Goal: Task Accomplishment & Management: Manage account settings

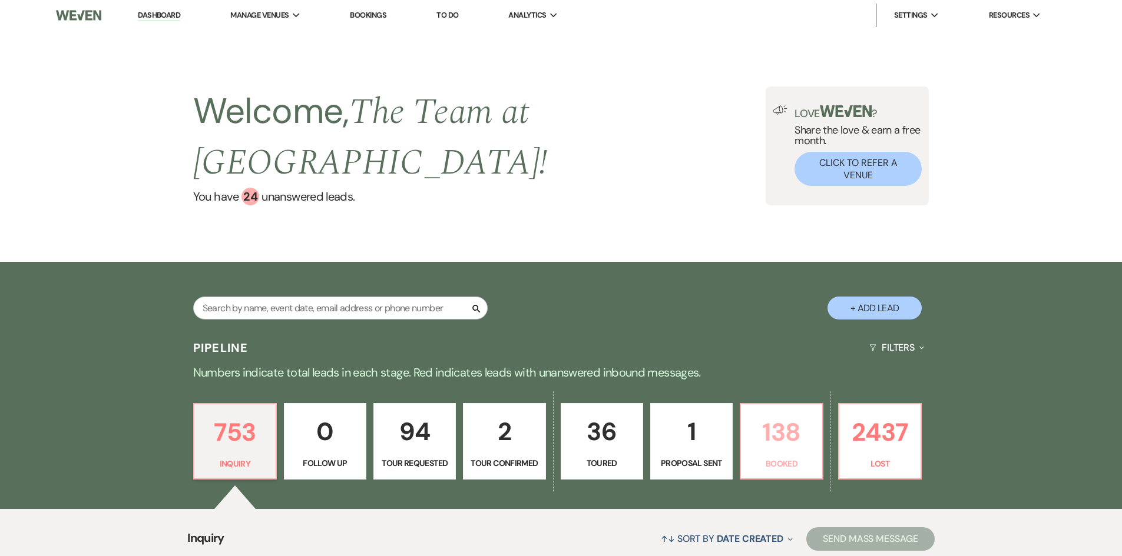
click at [785, 440] on p "138" at bounding box center [781, 432] width 67 height 39
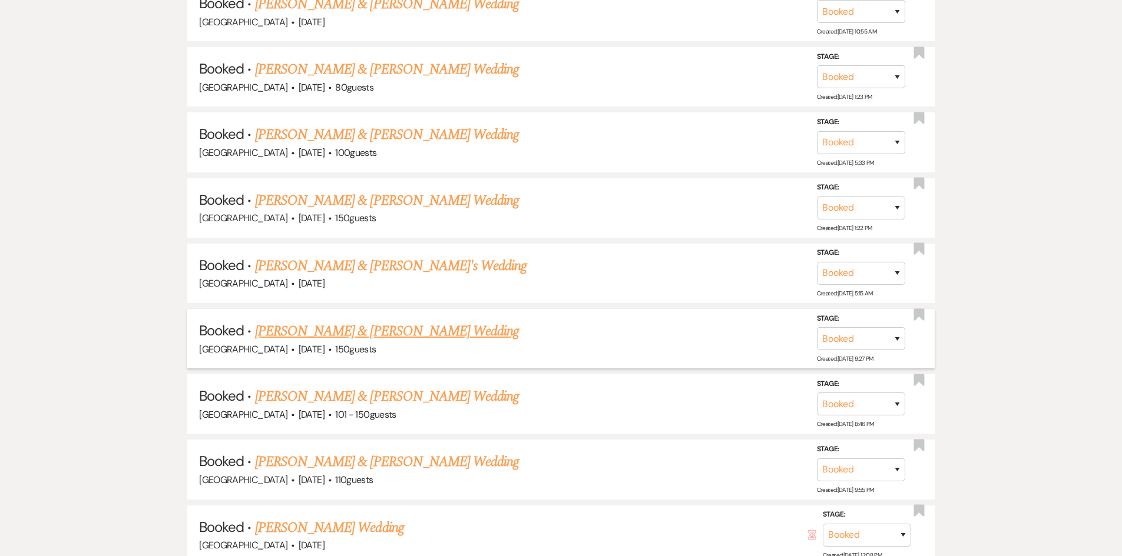
scroll to position [864, 0]
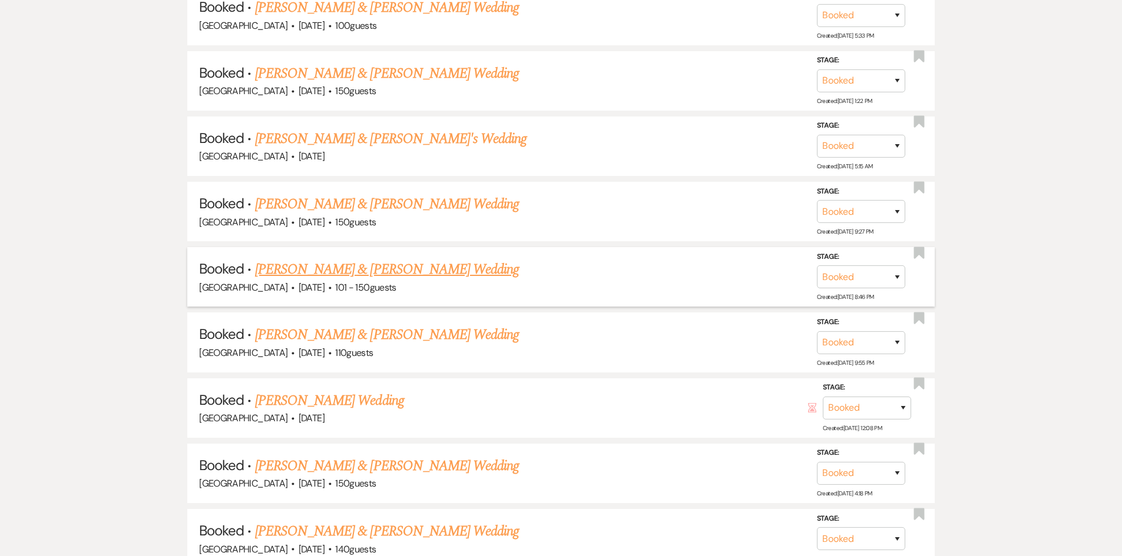
click at [404, 268] on link "[PERSON_NAME] & [PERSON_NAME] Wedding" at bounding box center [387, 269] width 264 height 21
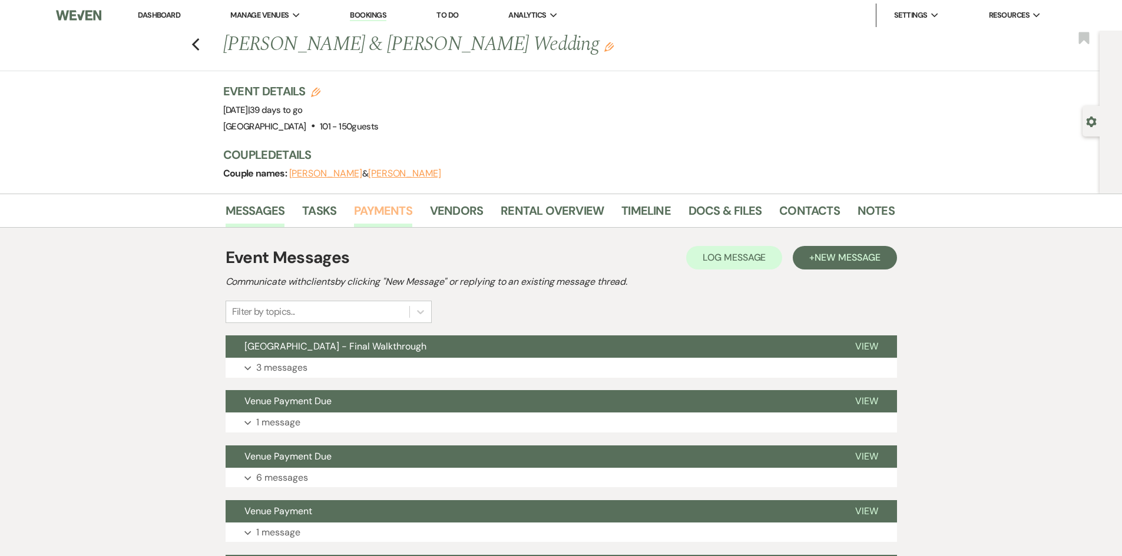
click at [392, 213] on link "Payments" at bounding box center [383, 214] width 58 height 26
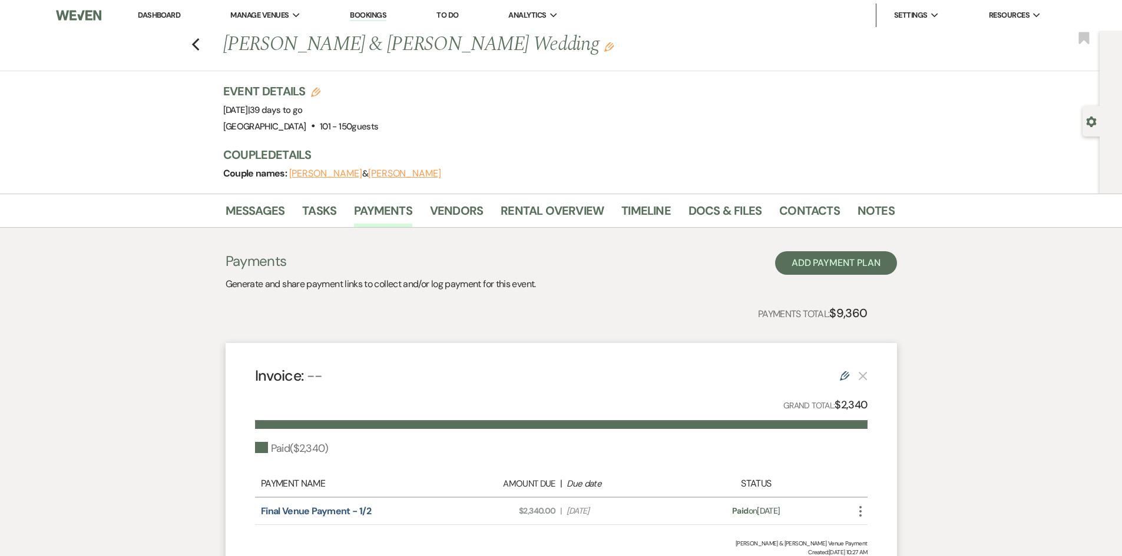
click at [154, 14] on link "Dashboard" at bounding box center [159, 15] width 42 height 10
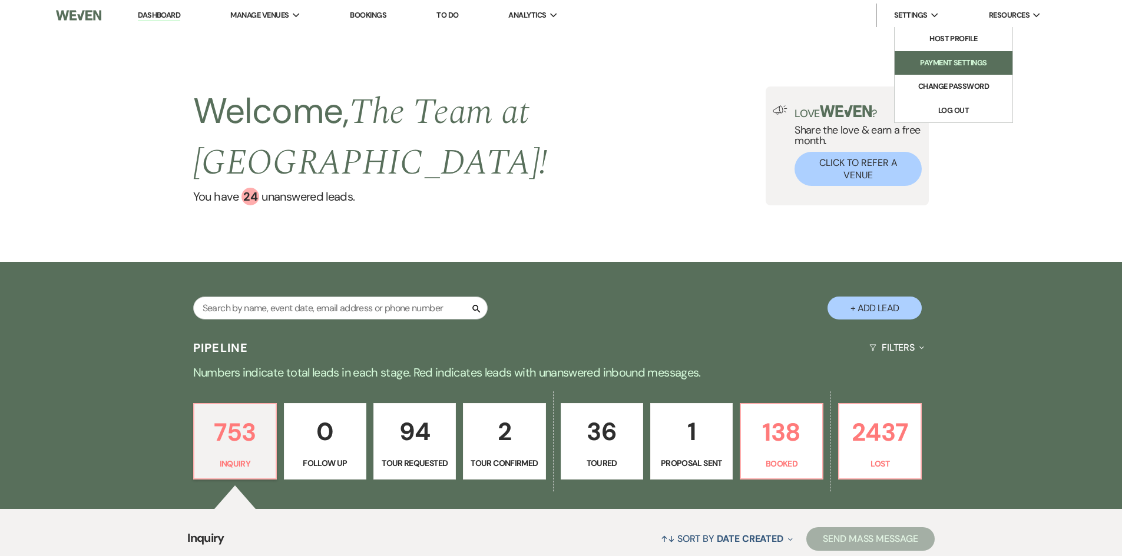
click at [928, 66] on li "Payment Settings" at bounding box center [953, 63] width 106 height 12
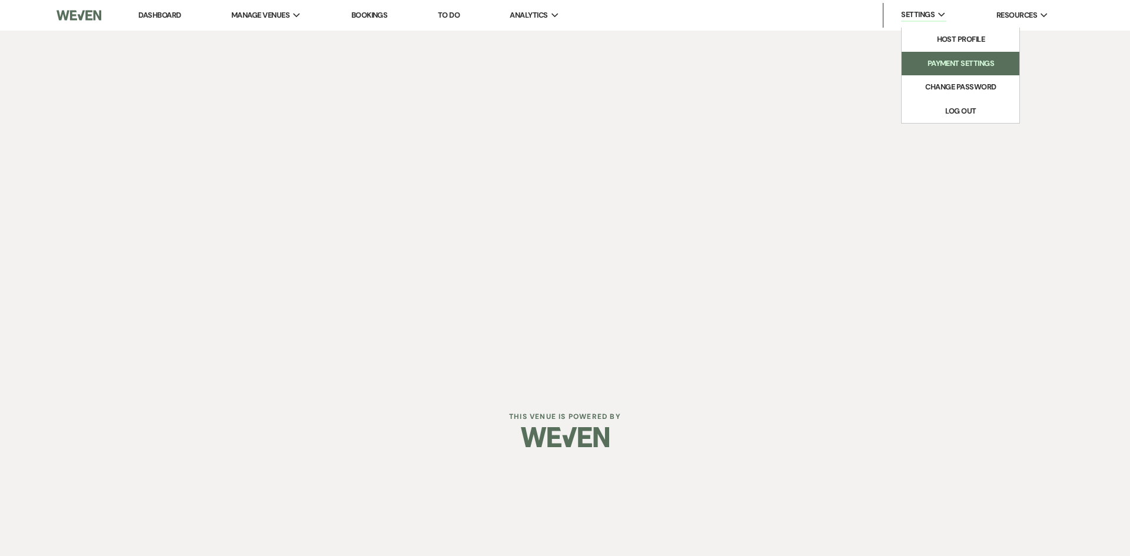
select select "618"
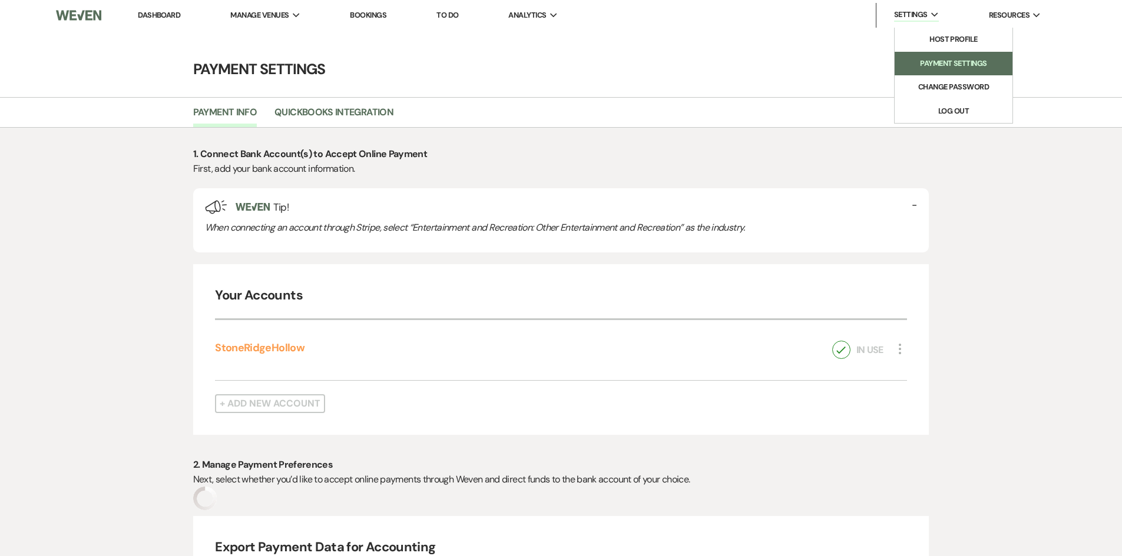
select select "true"
select select "172"
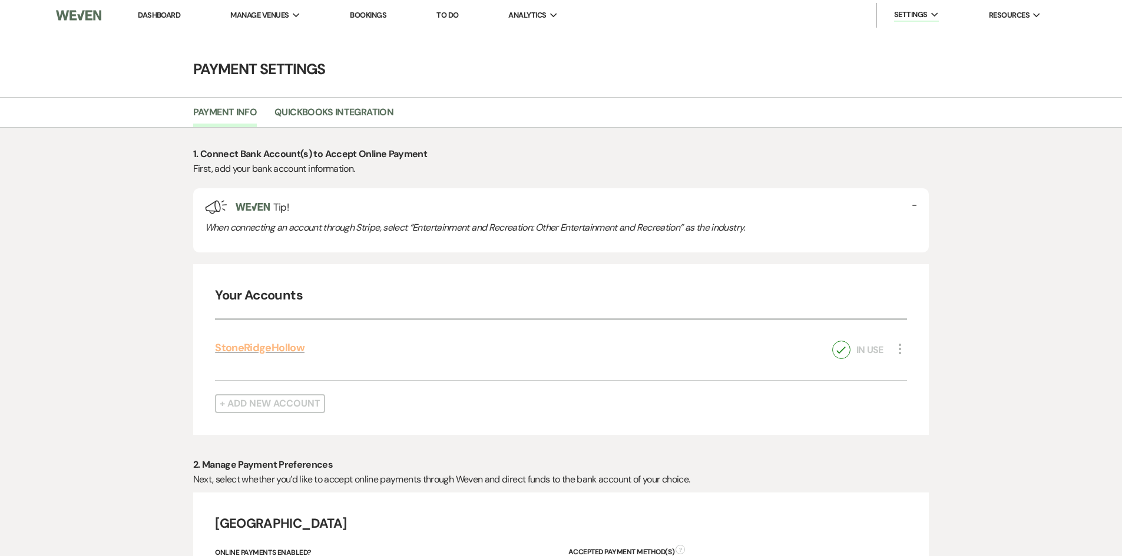
click at [276, 344] on link "StoneRidgeHollow" at bounding box center [259, 348] width 89 height 14
click at [164, 13] on link "Dashboard" at bounding box center [159, 15] width 42 height 10
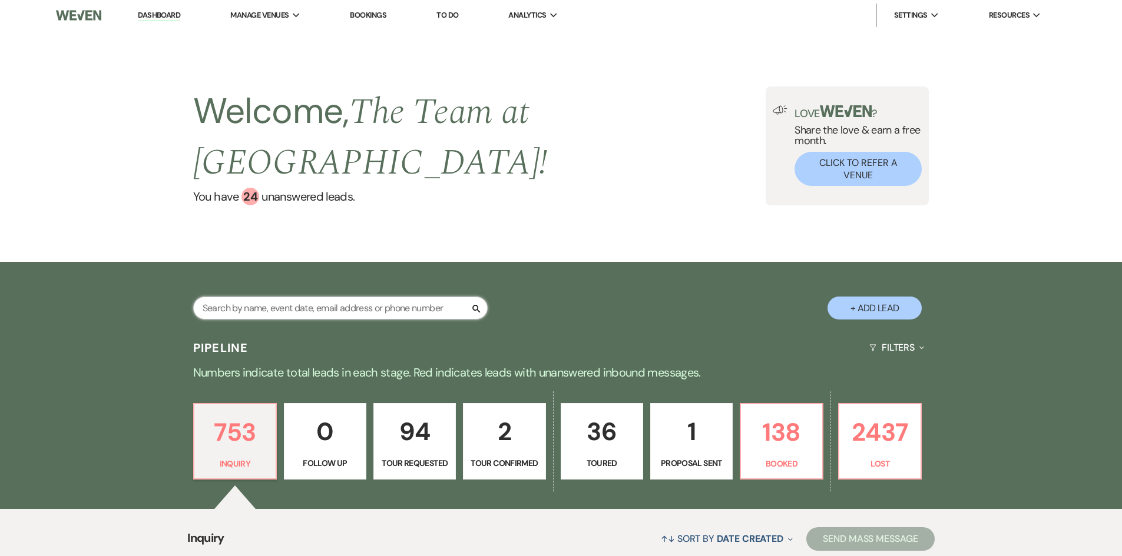
click at [289, 306] on input "text" at bounding box center [340, 308] width 294 height 23
type input "[PERSON_NAME]"
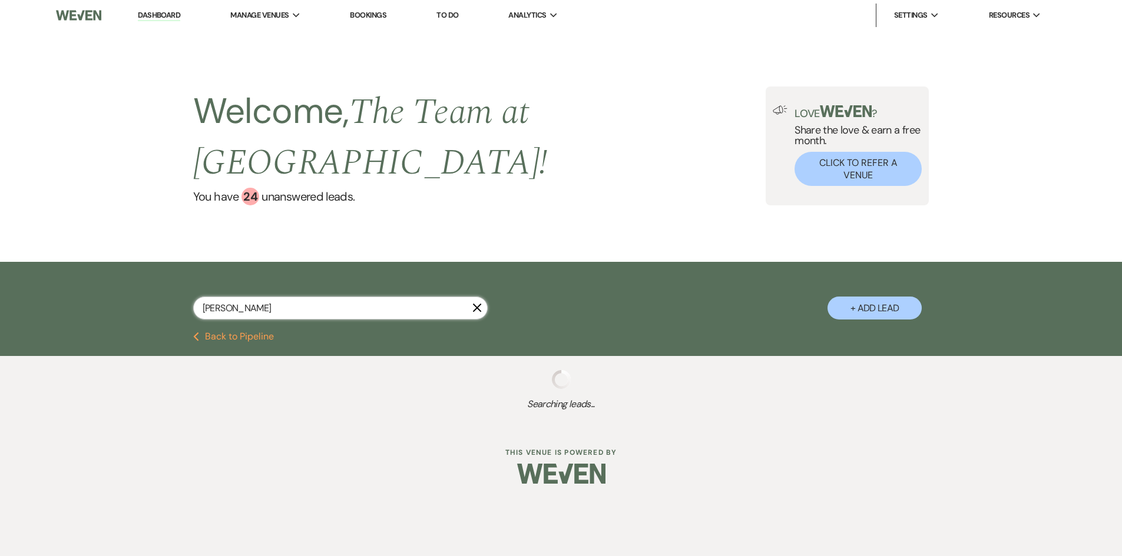
select select "2"
select select "8"
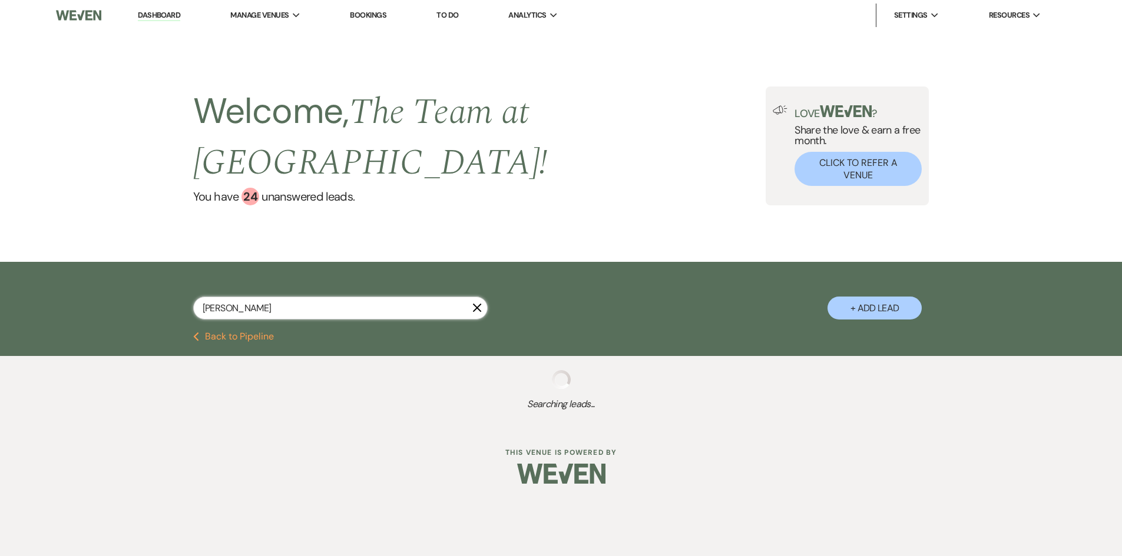
select select "8"
select select "9"
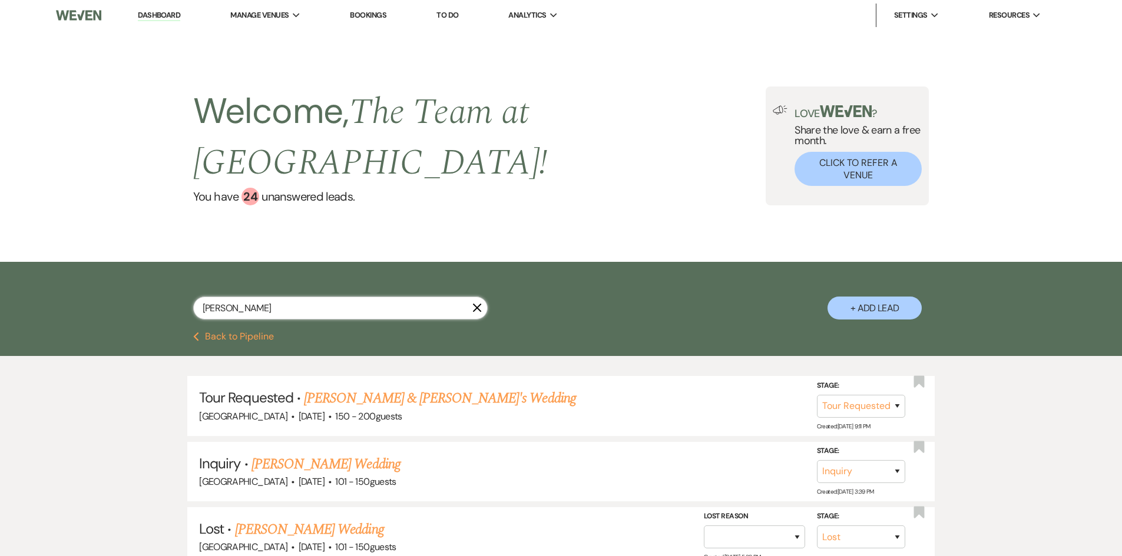
type input "[PERSON_NAME]"
click at [162, 15] on link "Dashboard" at bounding box center [159, 15] width 42 height 11
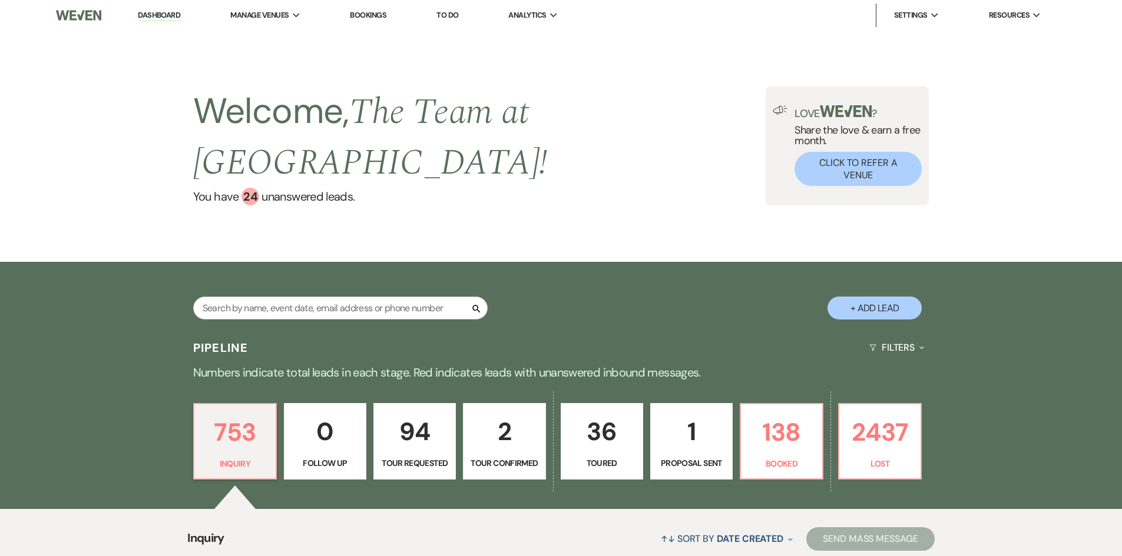
click at [885, 307] on button "+ Add Lead" at bounding box center [874, 308] width 94 height 23
select select "618"
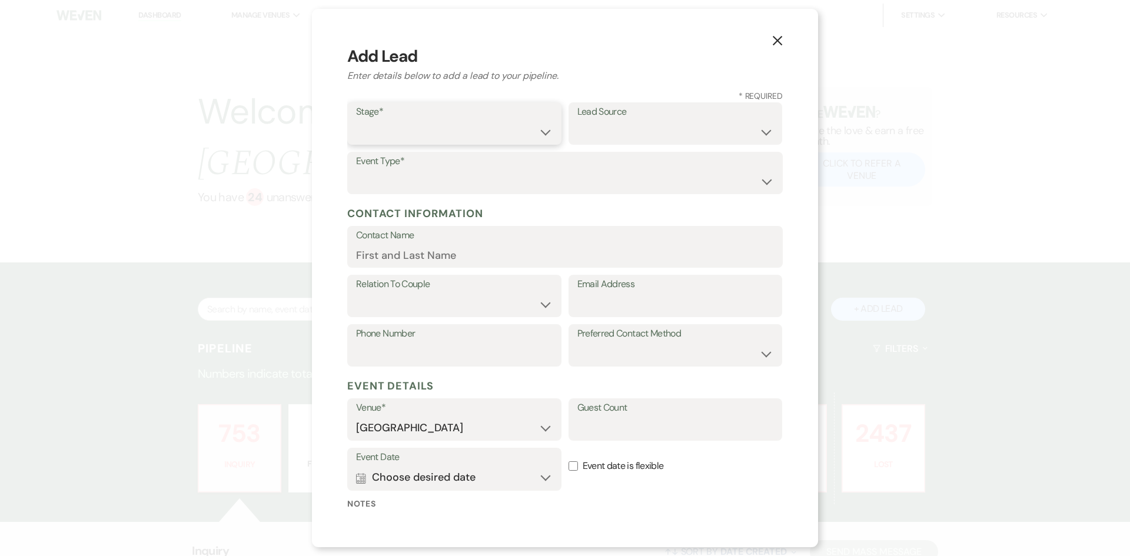
click at [512, 132] on select "Inquiry Follow Up Tour Requested Tour Confirmed Toured Proposal Sent Booked Lost" at bounding box center [454, 132] width 197 height 23
click at [544, 131] on select "Inquiry Follow Up Tour Requested Tour Confirmed Toured Proposal Sent Booked Lost" at bounding box center [454, 132] width 197 height 23
select select "1"
click at [356, 121] on select "Inquiry Follow Up Tour Requested Tour Confirmed Toured Proposal Sent Booked Lost" at bounding box center [454, 132] width 197 height 23
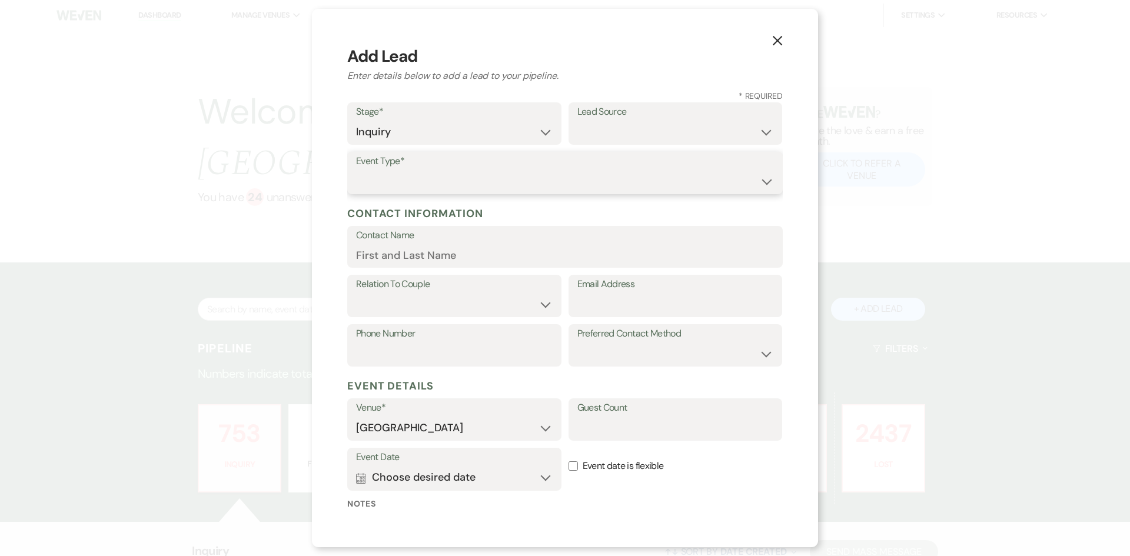
click at [523, 185] on select "Wedding Anniversary Party Baby Shower Bachelorette / Bachelor Party Birthday Pa…" at bounding box center [565, 181] width 418 height 23
select select "1"
click at [356, 170] on select "Wedding Anniversary Party Baby Shower Bachelorette / Bachelor Party Birthday Pa…" at bounding box center [565, 181] width 418 height 23
click at [432, 256] on input "Contact Name" at bounding box center [565, 255] width 418 height 23
type input "[PERSON_NAME]"
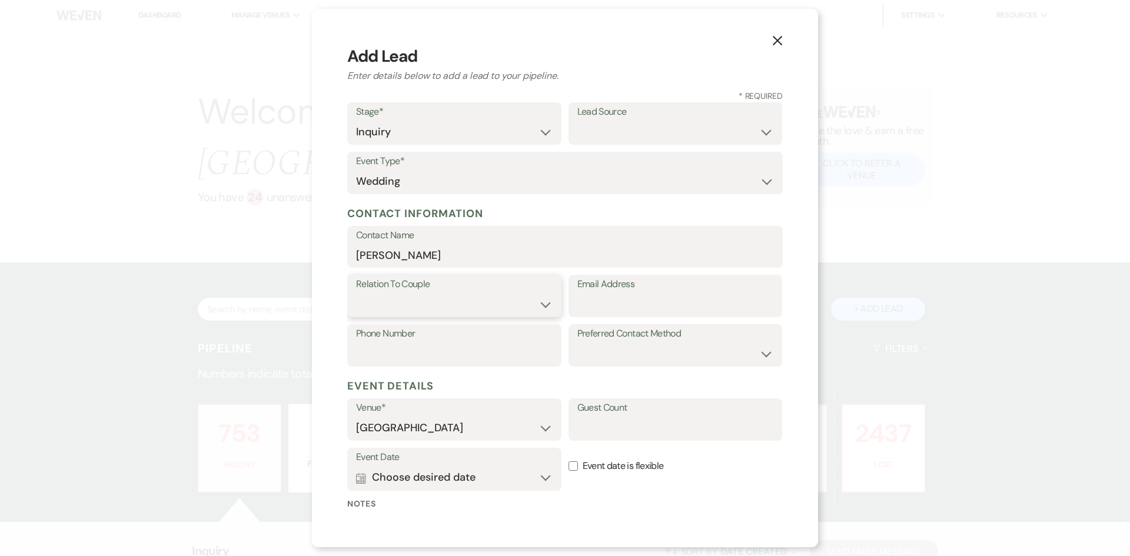
click at [448, 313] on select "Couple Planner Parent of Couple Family Member Friend Other" at bounding box center [454, 304] width 197 height 23
select select "1"
click at [356, 293] on select "Couple Planner Parent of Couple Family Member Friend Other" at bounding box center [454, 304] width 197 height 23
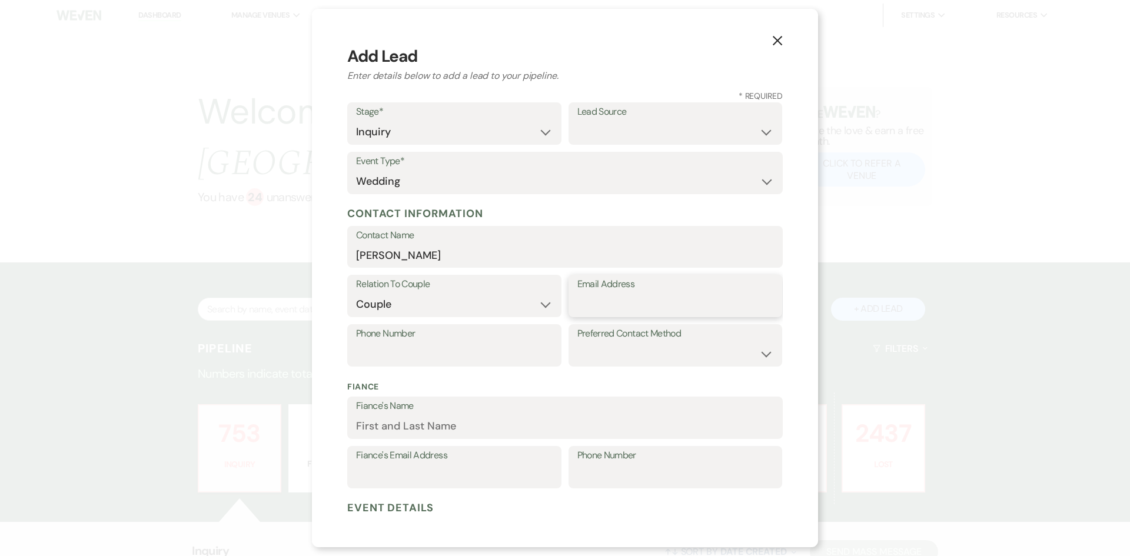
click at [602, 302] on input "Email Address" at bounding box center [676, 304] width 197 height 23
type input "[EMAIL_ADDRESS][DOMAIN_NAME]"
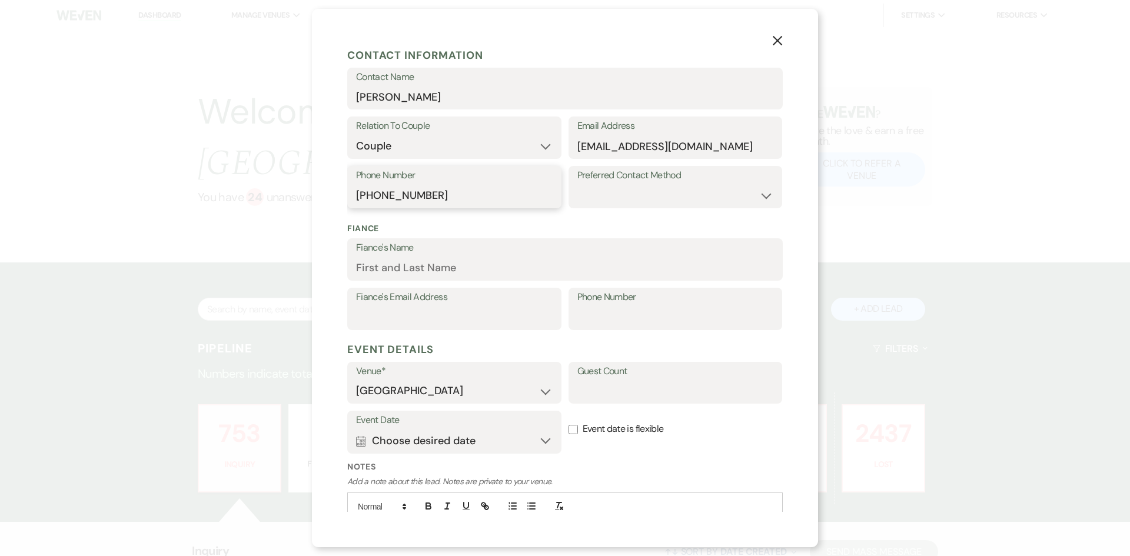
scroll to position [177, 0]
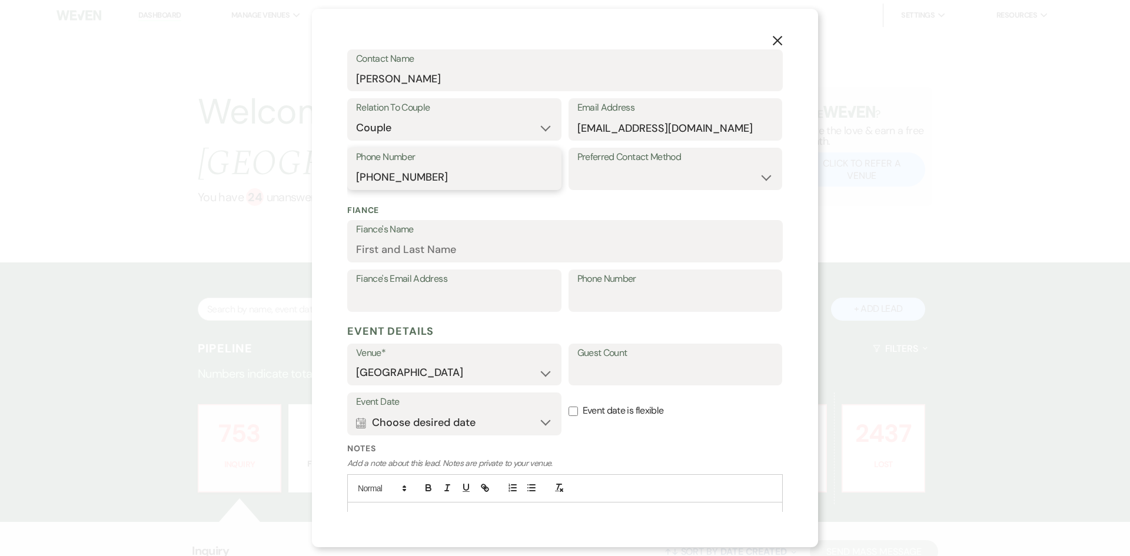
type input "[PHONE_NUMBER]"
click at [366, 421] on button "Calendar Choose desired date Expand" at bounding box center [454, 423] width 197 height 24
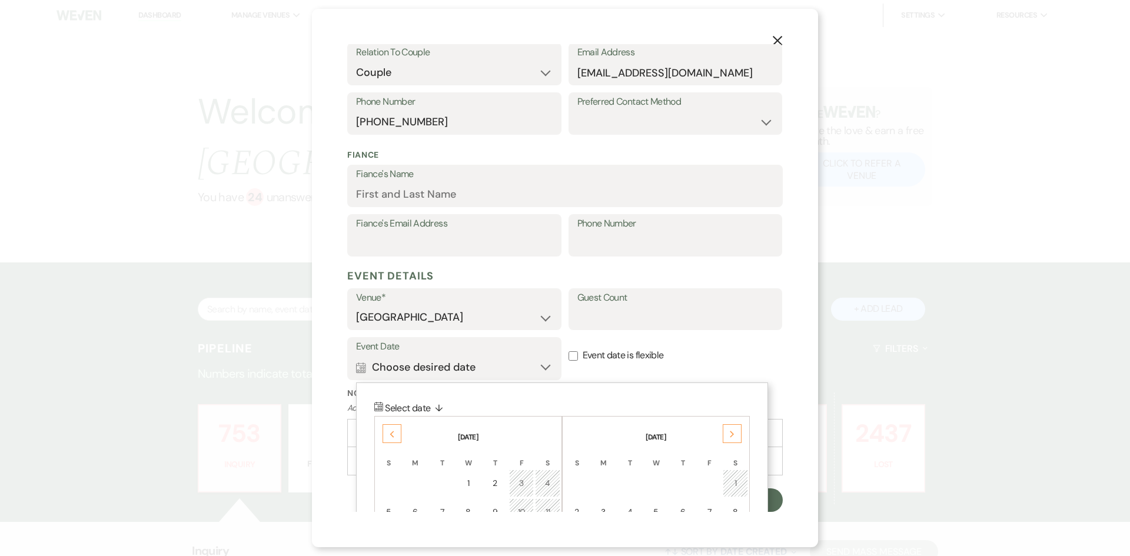
click at [736, 428] on div "Next" at bounding box center [732, 433] width 19 height 19
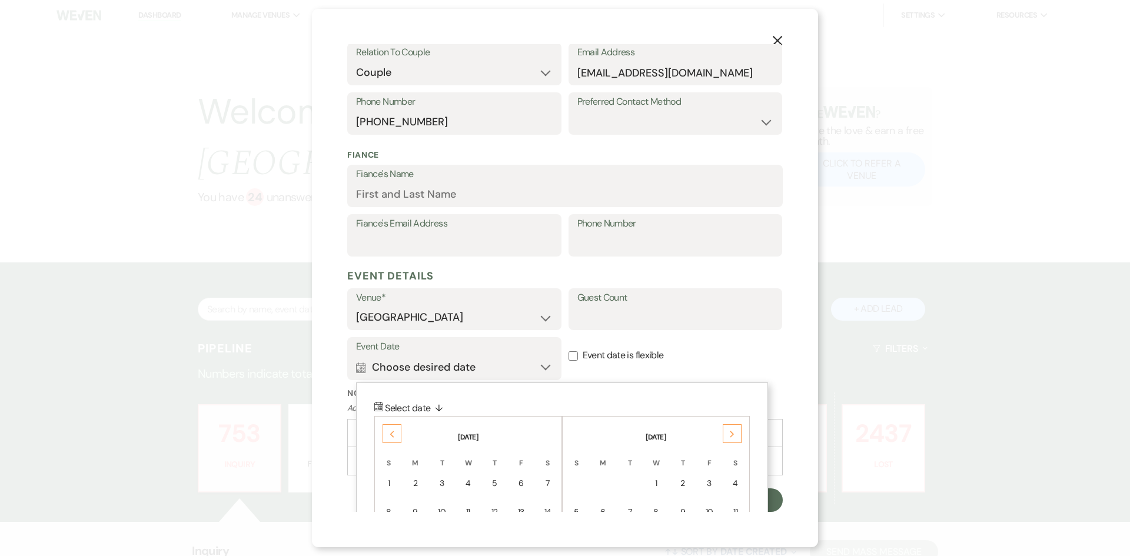
click at [736, 428] on div "Next" at bounding box center [732, 433] width 19 height 19
click at [734, 432] on icon "Next" at bounding box center [732, 434] width 6 height 7
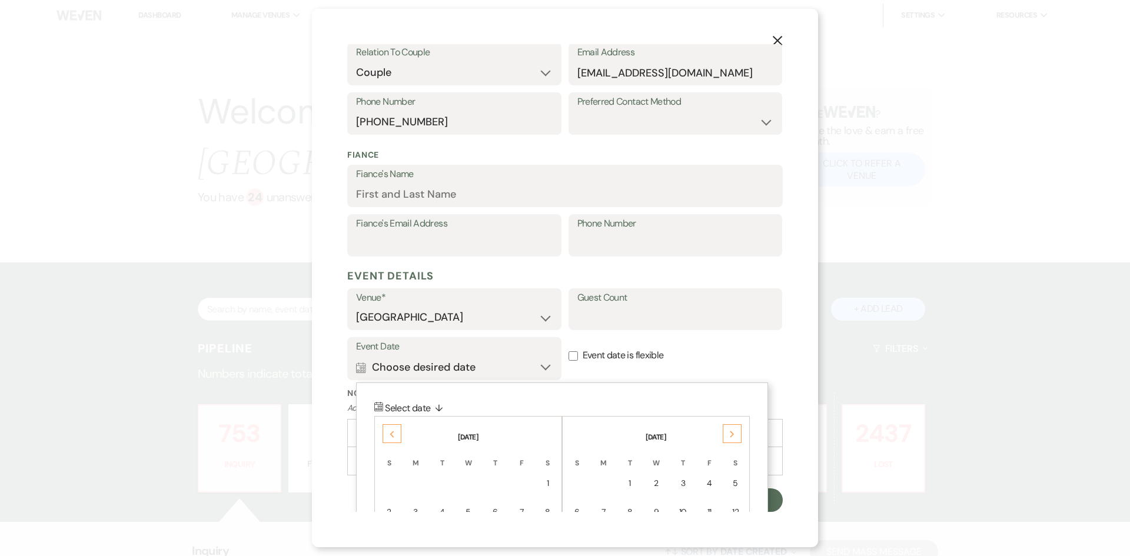
click at [734, 432] on icon "Next" at bounding box center [732, 434] width 6 height 7
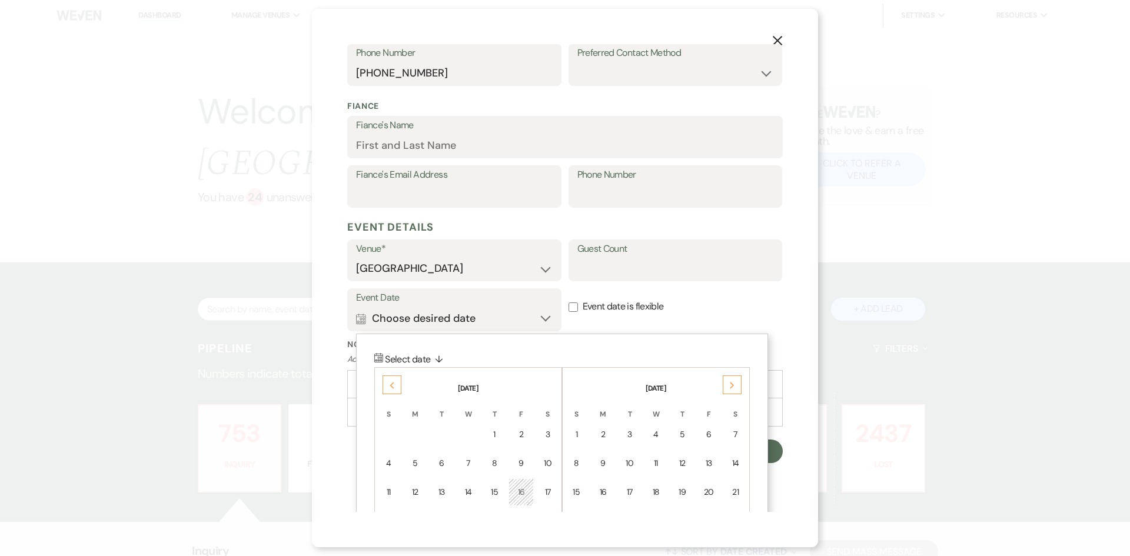
scroll to position [350, 0]
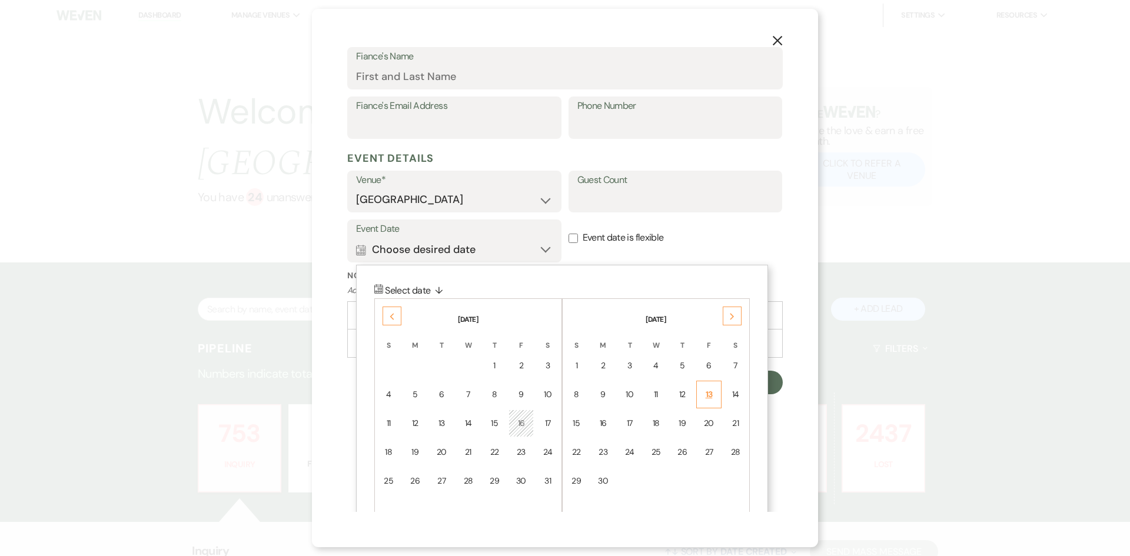
click at [710, 393] on div "13" at bounding box center [709, 395] width 11 height 12
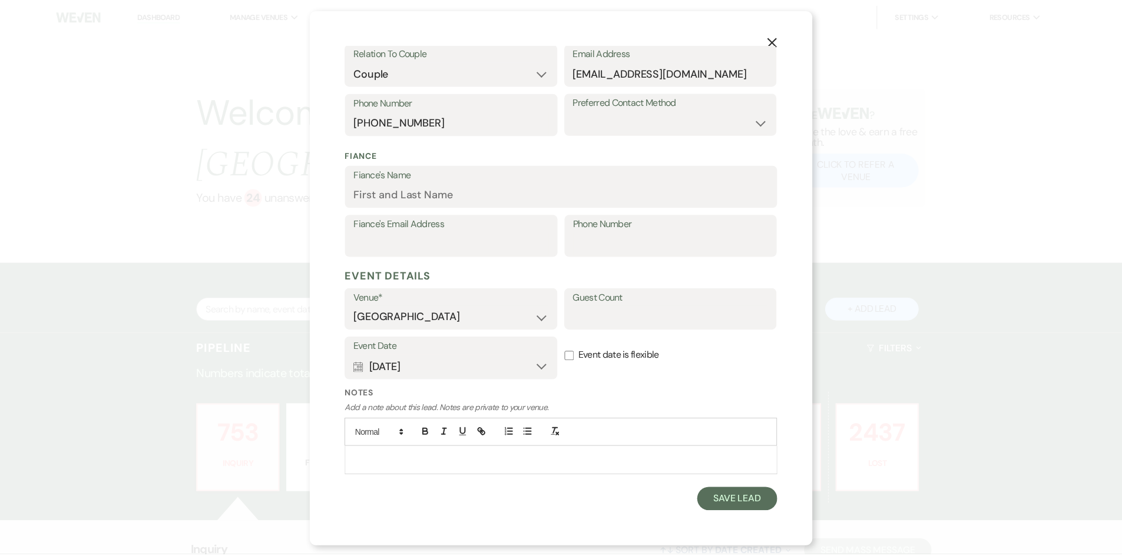
scroll to position [232, 0]
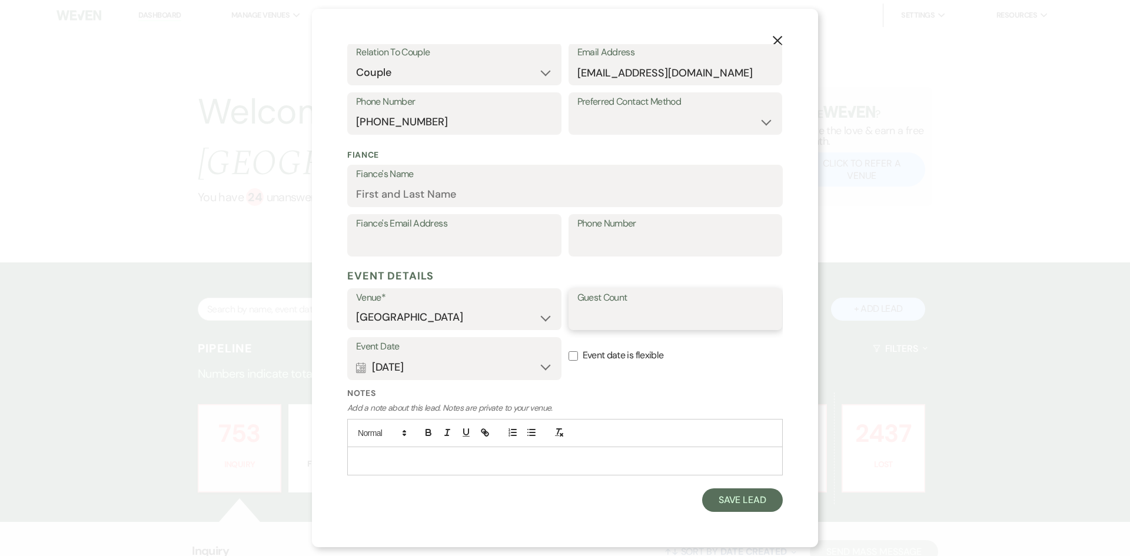
click at [614, 319] on input "Guest Count" at bounding box center [676, 317] width 197 height 23
type input "150-200"
click at [752, 497] on button "Save Lead" at bounding box center [742, 501] width 81 height 24
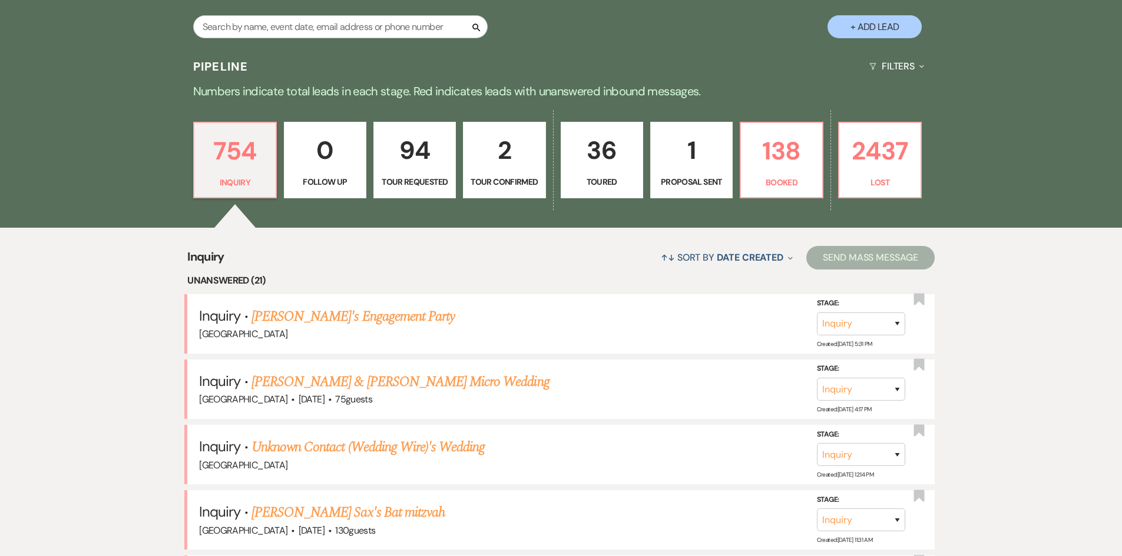
scroll to position [0, 0]
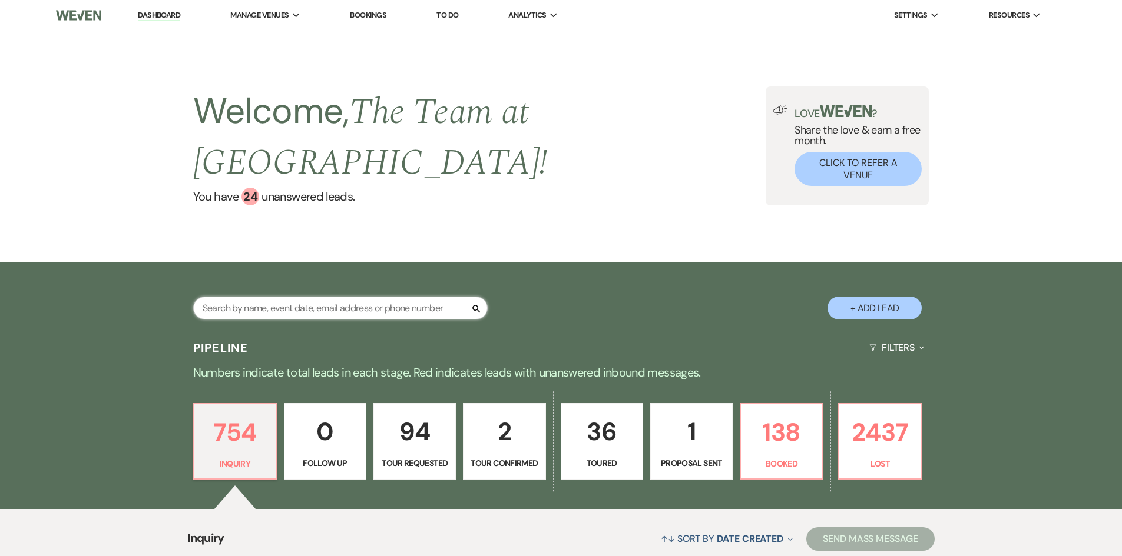
click at [311, 307] on input "text" at bounding box center [340, 308] width 294 height 23
type input "[PERSON_NAME]"
select select "2"
select select "8"
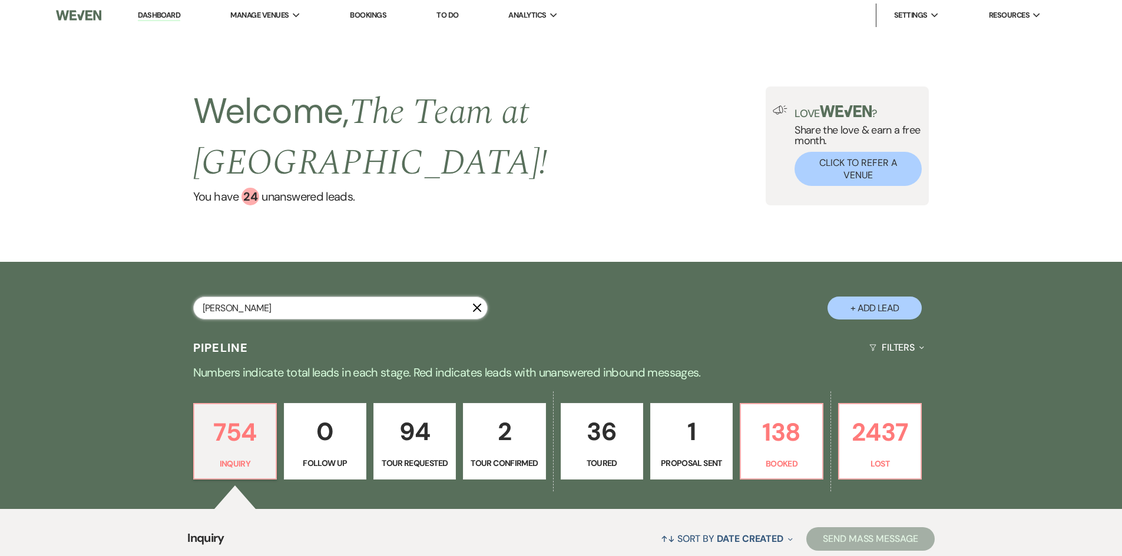
select select "8"
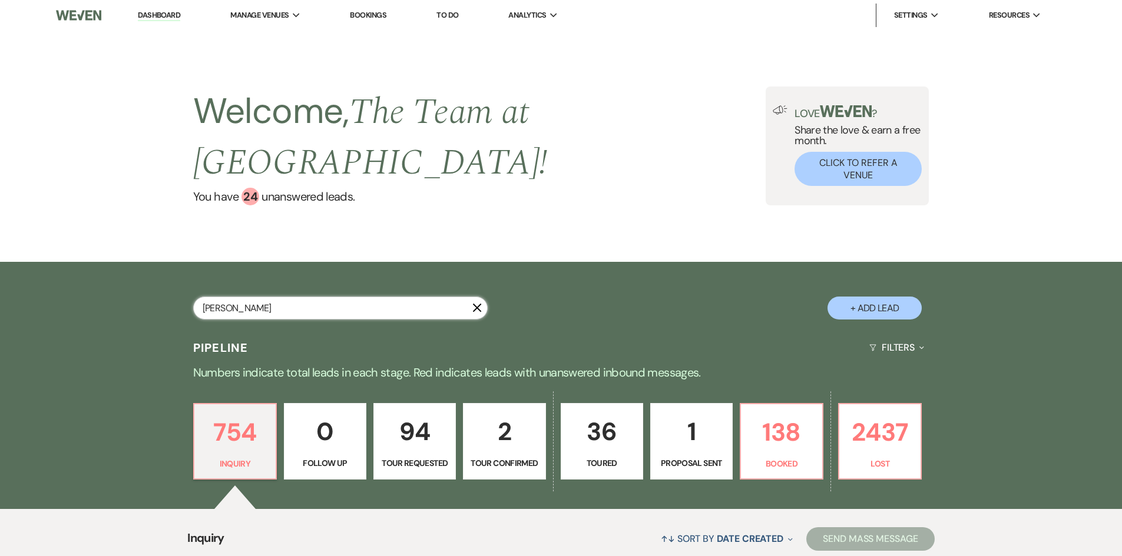
select select "8"
select select "9"
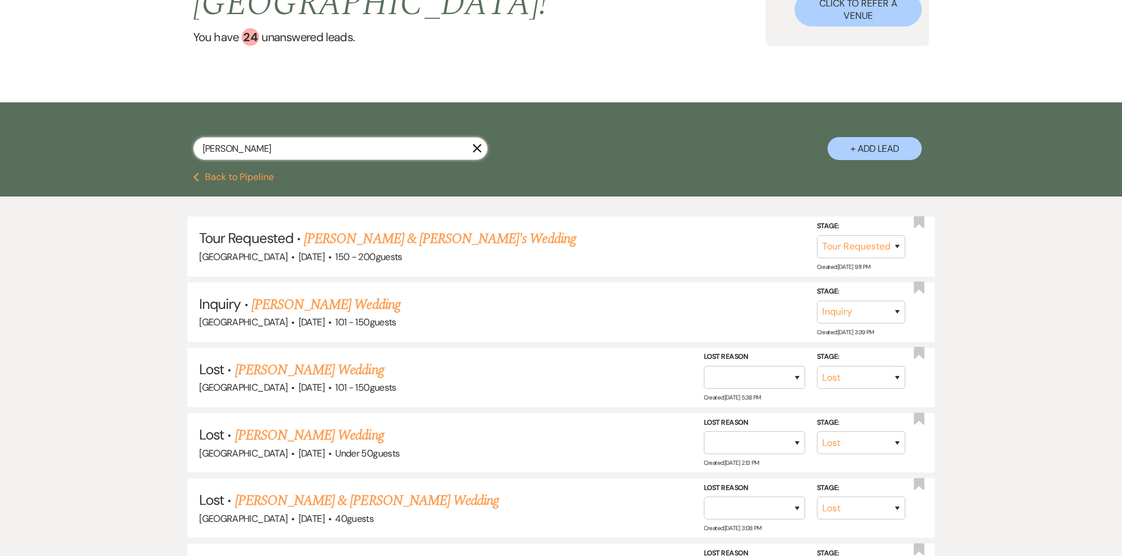
scroll to position [94, 0]
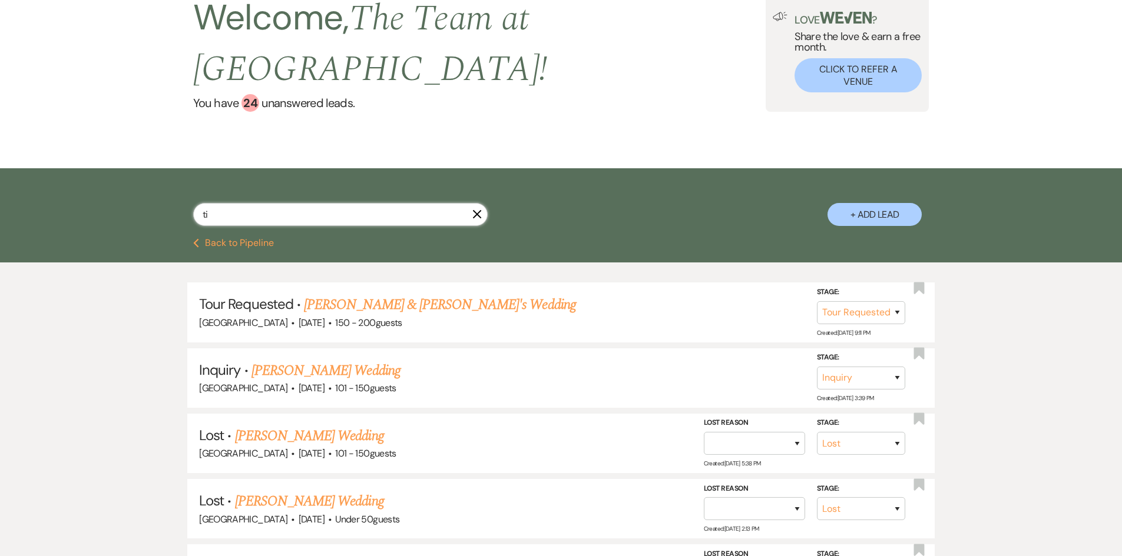
type input "t"
type input "[PERSON_NAME]"
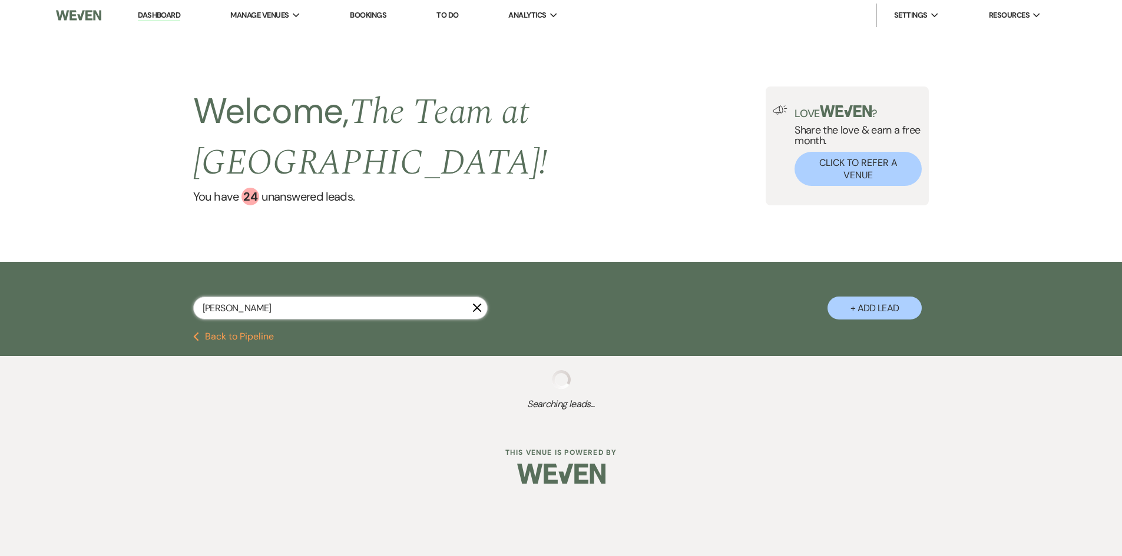
select select "2"
select select "8"
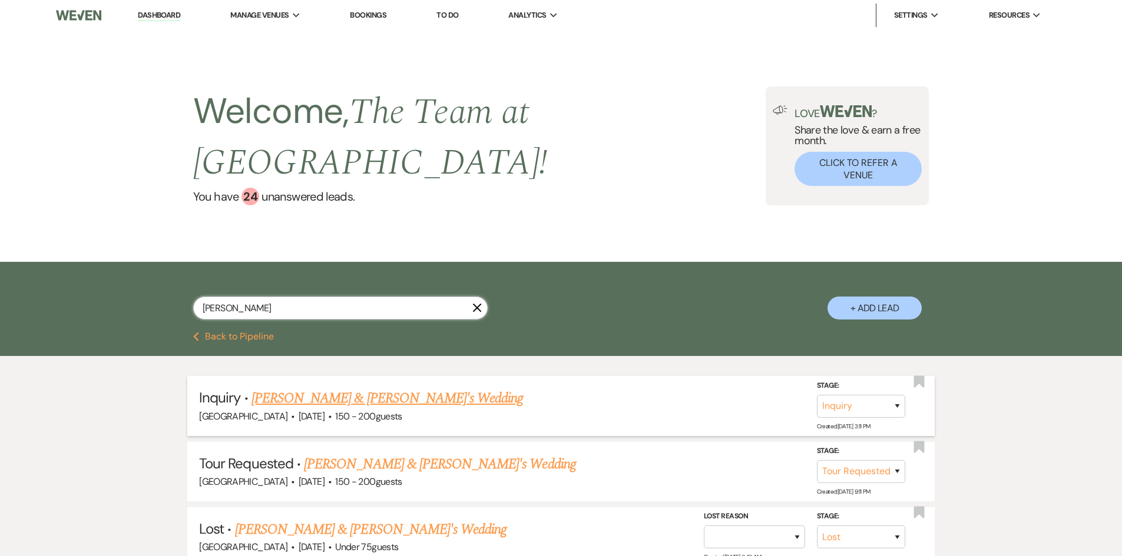
type input "[PERSON_NAME]"
click at [352, 396] on link "[PERSON_NAME] & [PERSON_NAME]'s Wedding" at bounding box center [387, 398] width 272 height 21
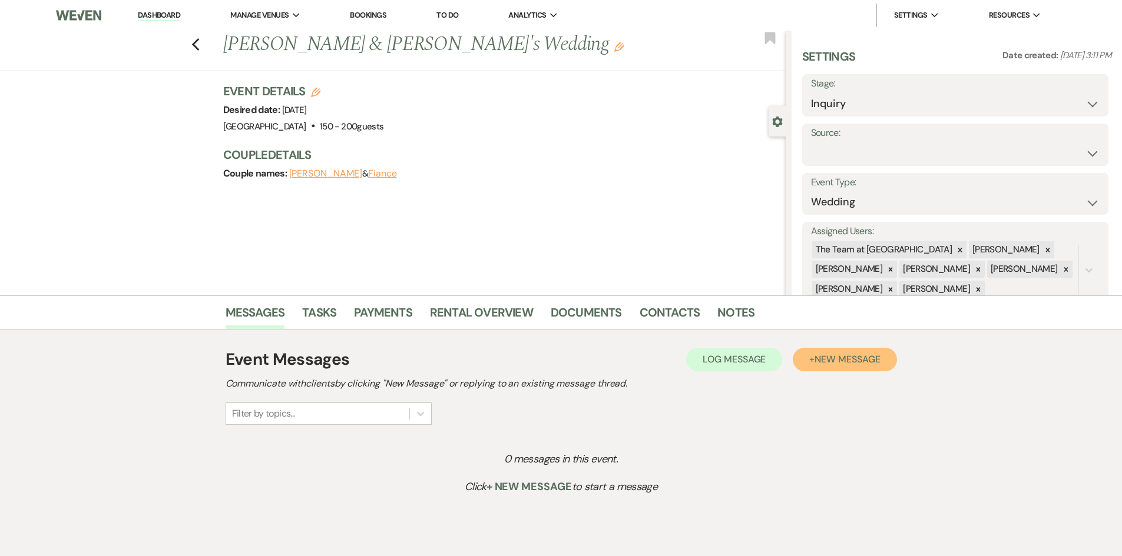
click at [832, 361] on span "New Message" at bounding box center [846, 359] width 65 height 12
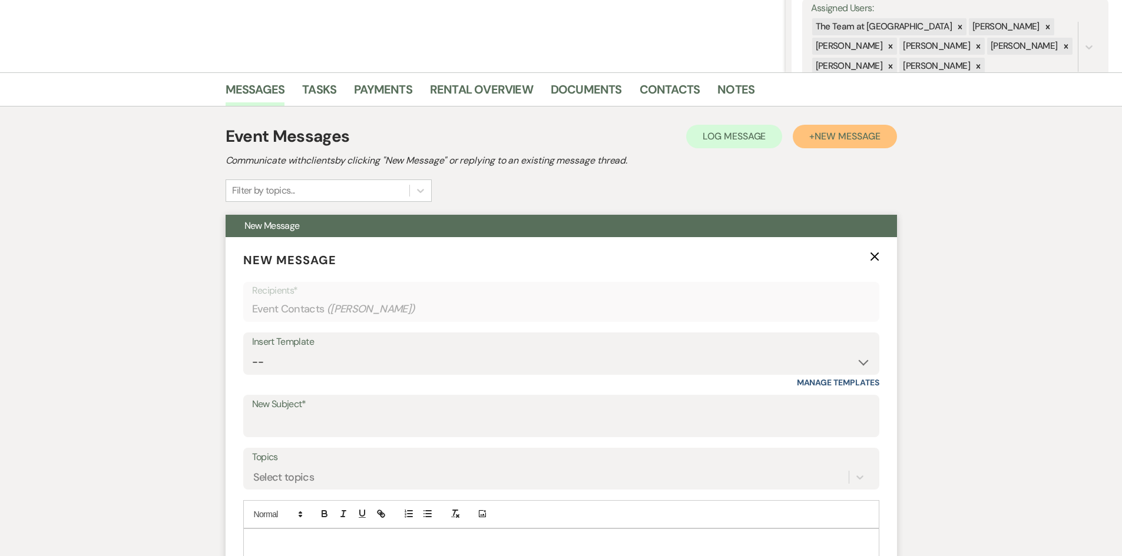
scroll to position [294, 0]
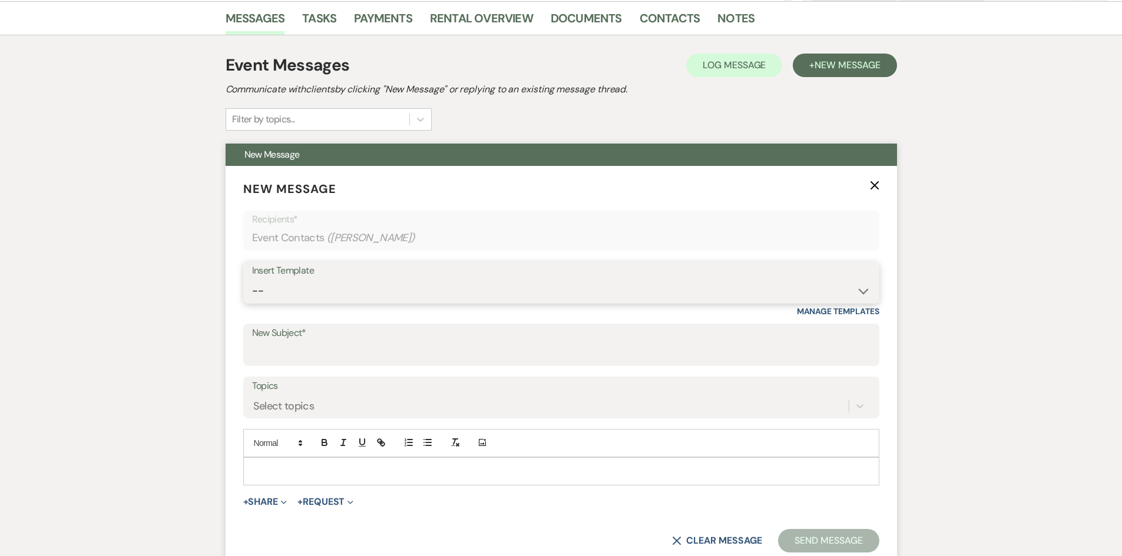
click at [865, 292] on select "-- Initial Inquiry Auto Response - Weddings Contract - Corporate & Private Even…" at bounding box center [561, 291] width 618 height 23
select select "1124"
click at [252, 280] on select "-- Initial Inquiry Auto Response - Weddings Contract - Corporate & Private Even…" at bounding box center [561, 291] width 618 height 23
type input "Let's Connect!"
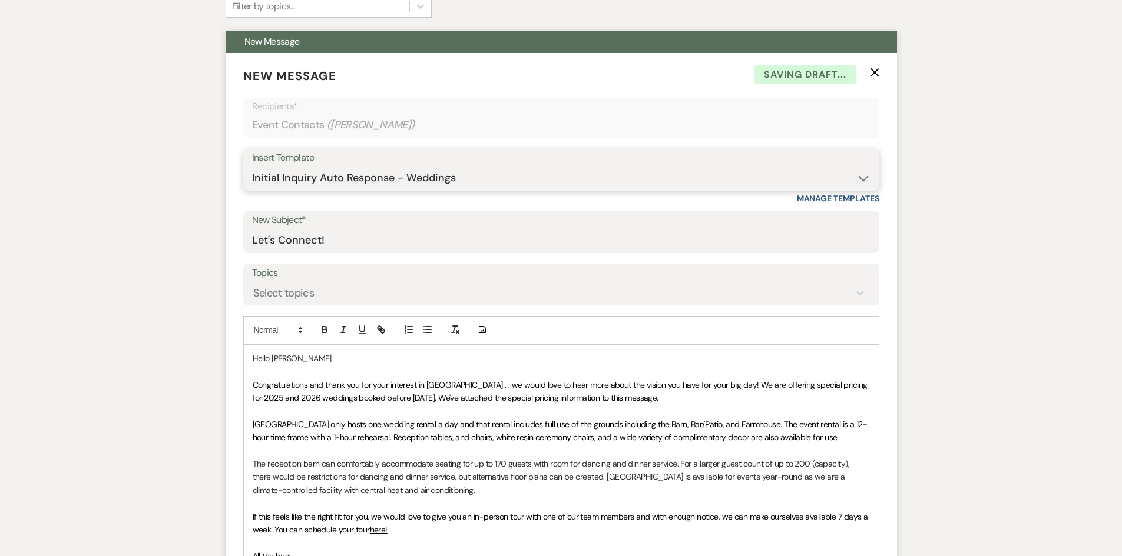
scroll to position [471, 0]
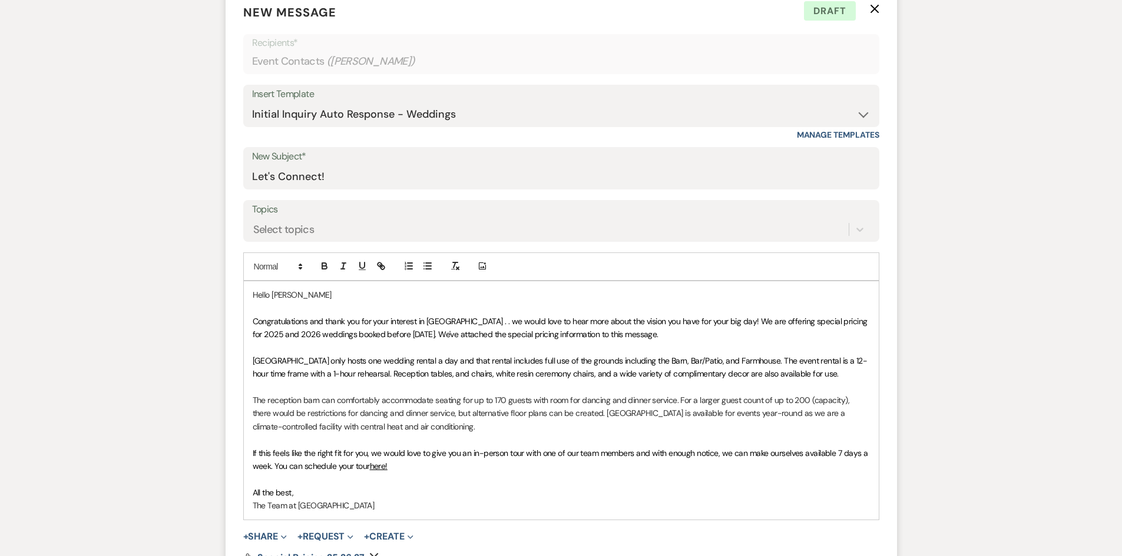
click at [439, 333] on span "Congratulations and thank you for your interest in [GEOGRAPHIC_DATA] . . we wou…" at bounding box center [561, 328] width 616 height 24
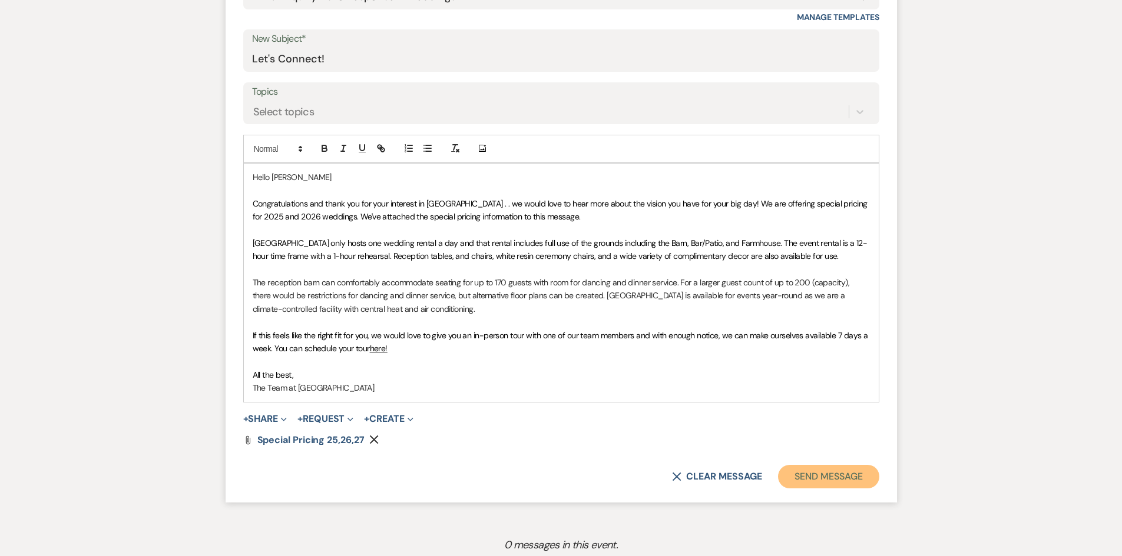
click at [835, 475] on button "Send Message" at bounding box center [828, 477] width 101 height 24
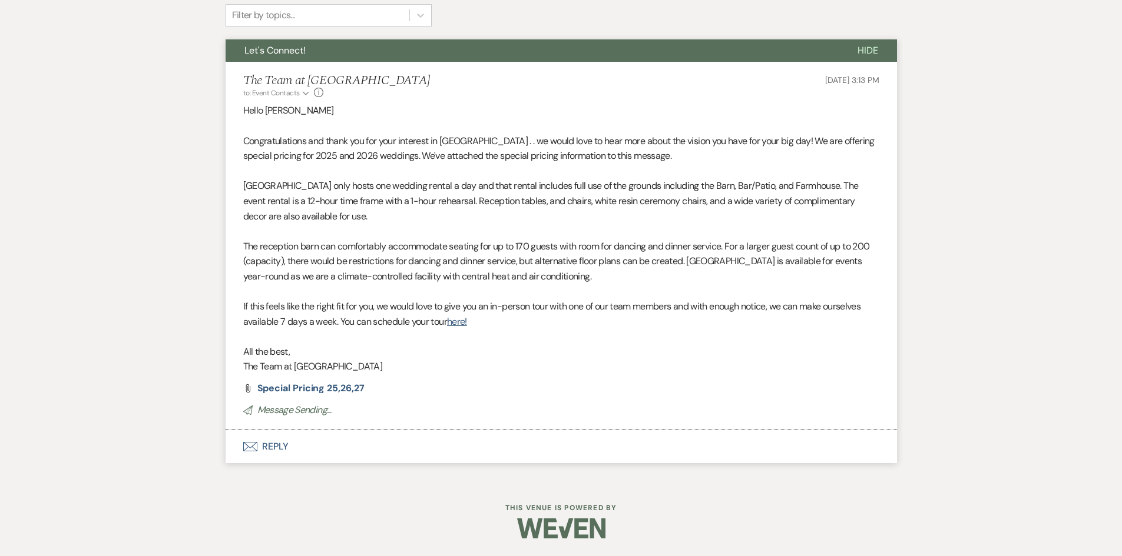
scroll to position [151, 0]
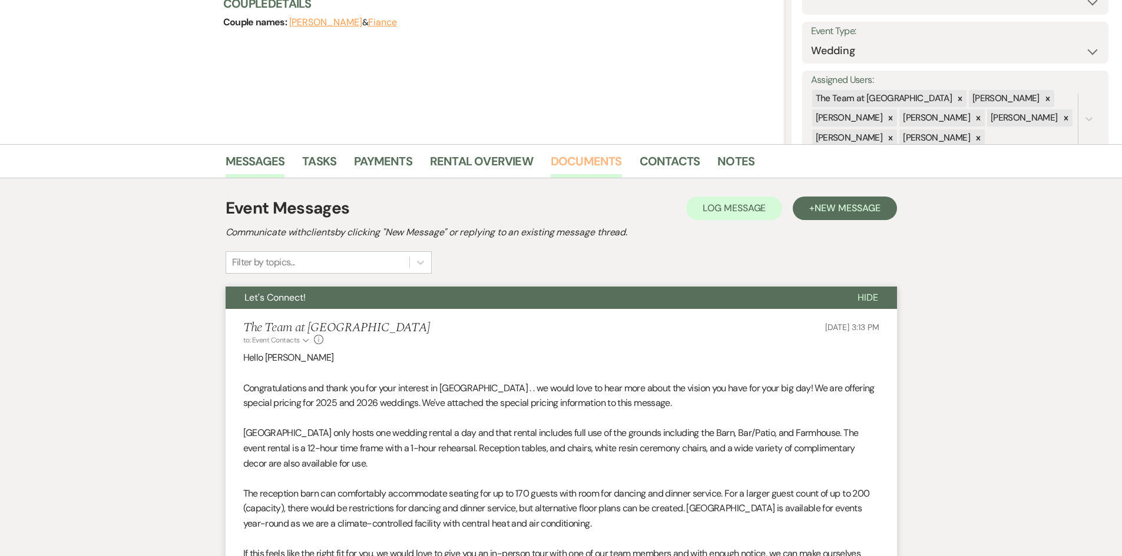
click at [592, 158] on link "Documents" at bounding box center [585, 165] width 71 height 26
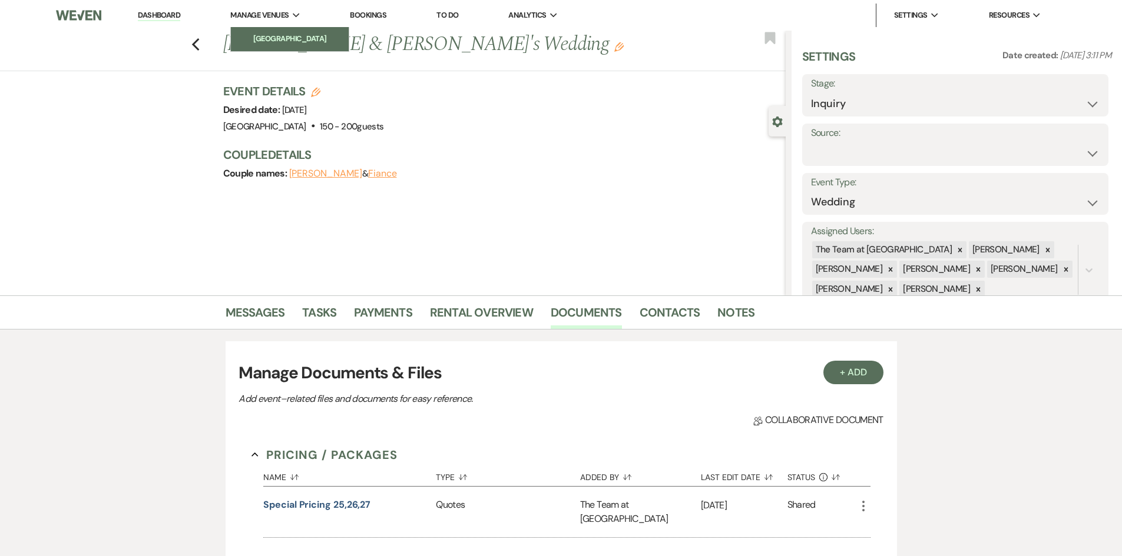
click at [278, 35] on li "[GEOGRAPHIC_DATA]" at bounding box center [290, 39] width 106 height 12
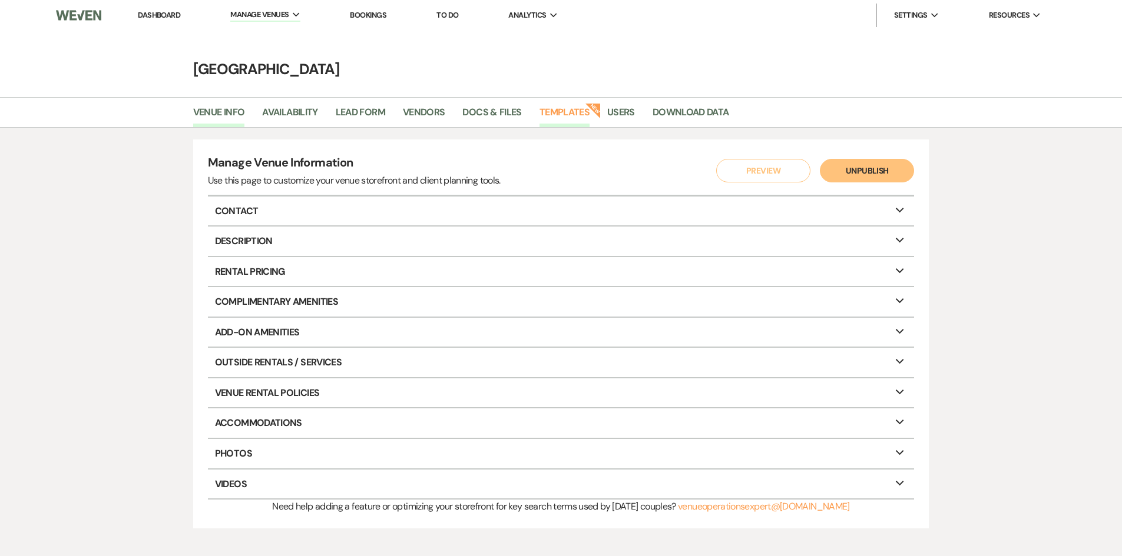
click at [562, 111] on link "Templates" at bounding box center [564, 116] width 50 height 22
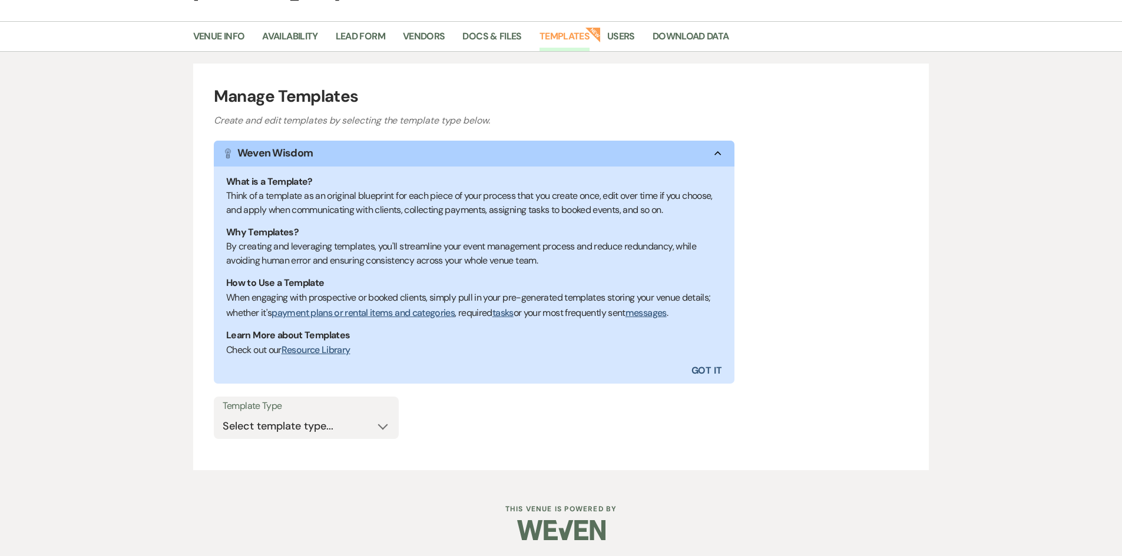
scroll to position [78, 0]
click at [378, 425] on select "Select template type... Task List Message Templates Payment Plan Inventory Item…" at bounding box center [306, 424] width 167 height 23
click at [489, 32] on link "Docs & Files" at bounding box center [491, 38] width 59 height 22
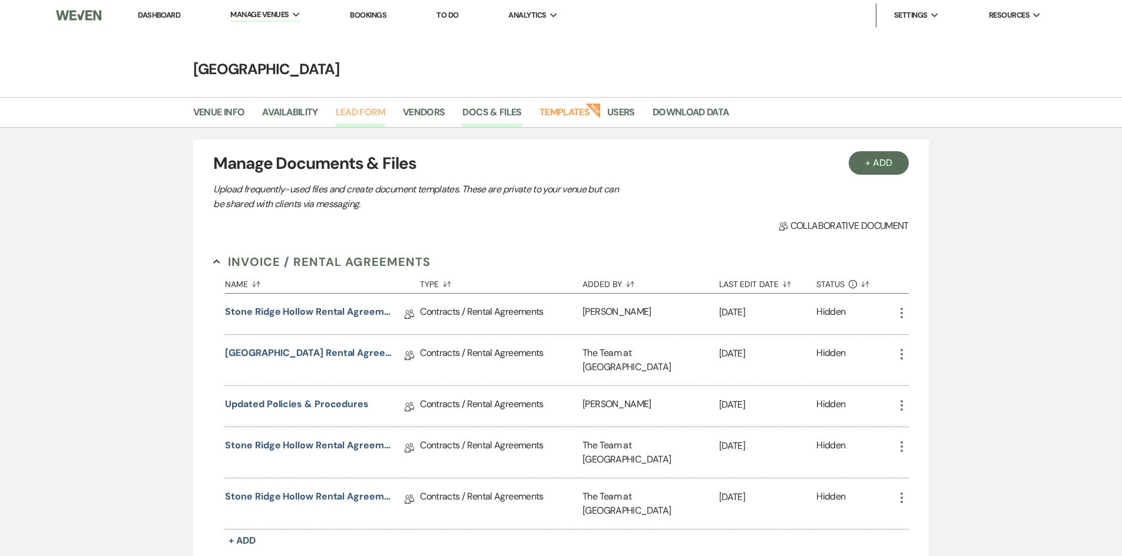
click at [362, 110] on link "Lead Form" at bounding box center [360, 116] width 49 height 22
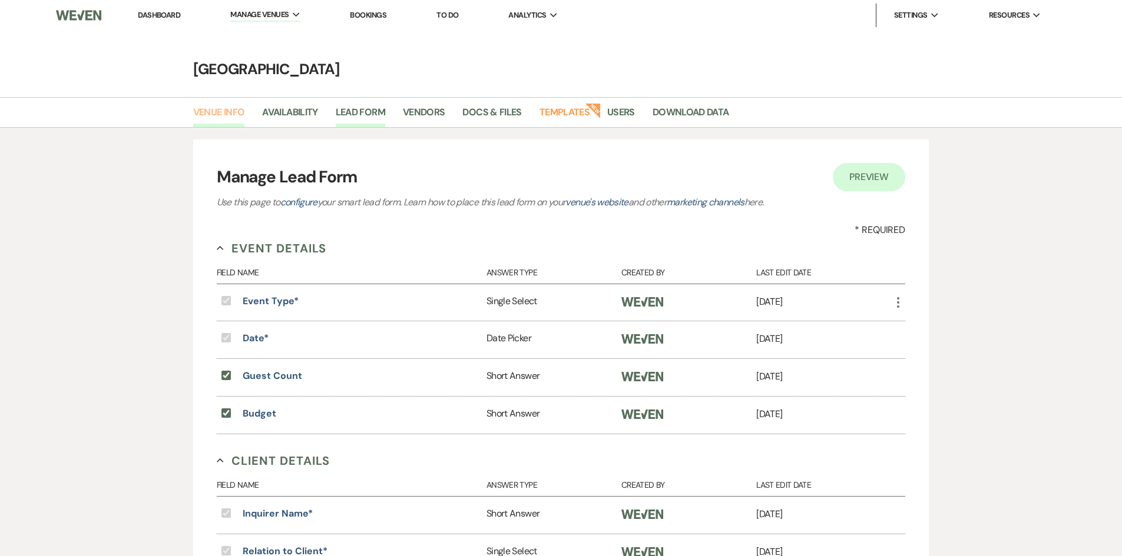
click at [208, 113] on link "Venue Info" at bounding box center [219, 116] width 52 height 22
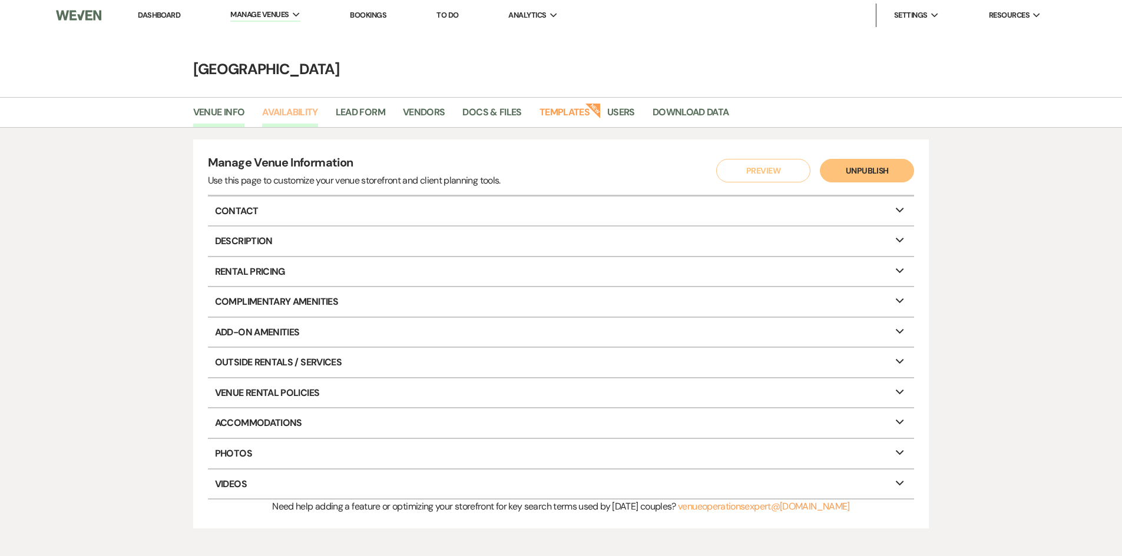
click at [290, 111] on link "Availability" at bounding box center [289, 116] width 55 height 22
select select "3"
select select "2026"
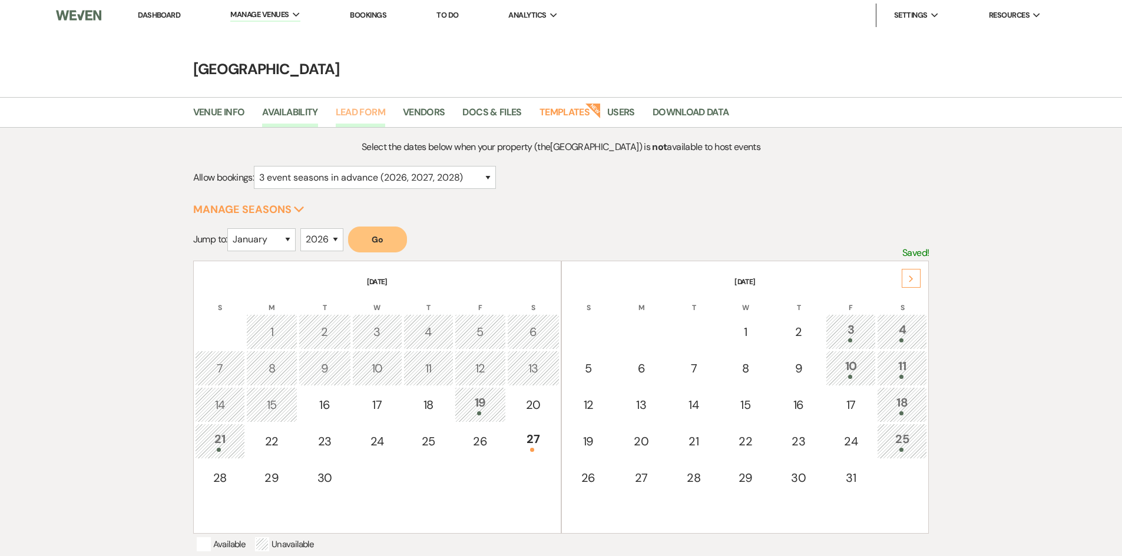
click at [359, 113] on link "Lead Form" at bounding box center [360, 116] width 49 height 22
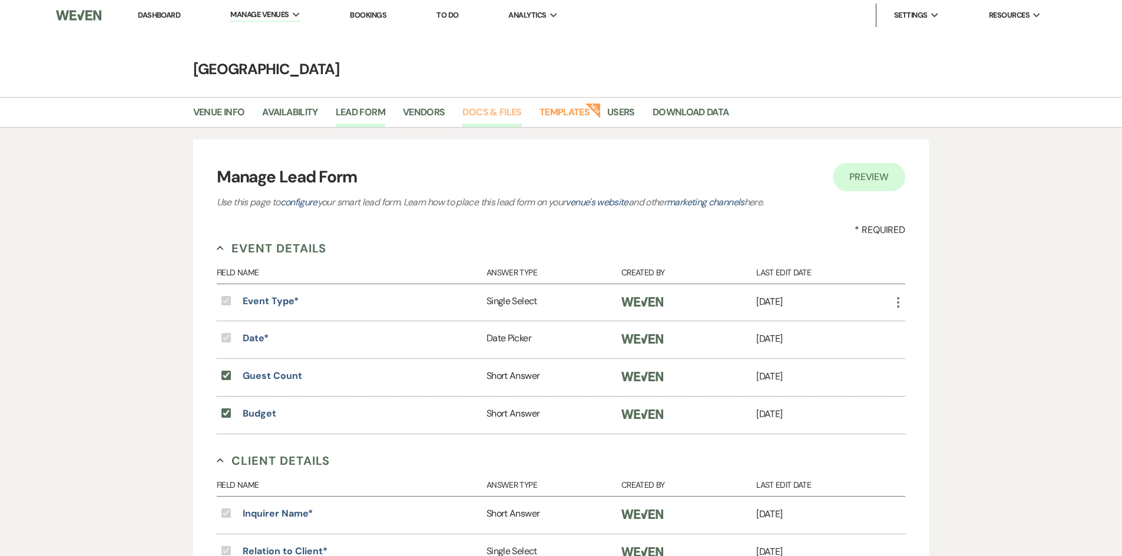
click at [488, 115] on link "Docs & Files" at bounding box center [491, 116] width 59 height 22
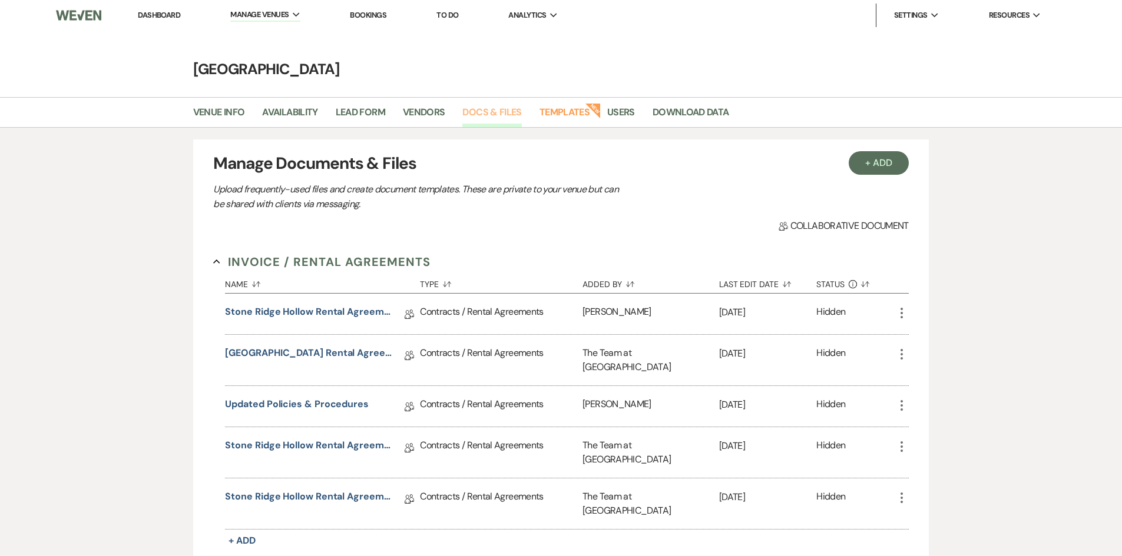
click at [492, 111] on link "Docs & Files" at bounding box center [491, 116] width 59 height 22
click at [215, 258] on icon "Collapse" at bounding box center [216, 261] width 7 height 7
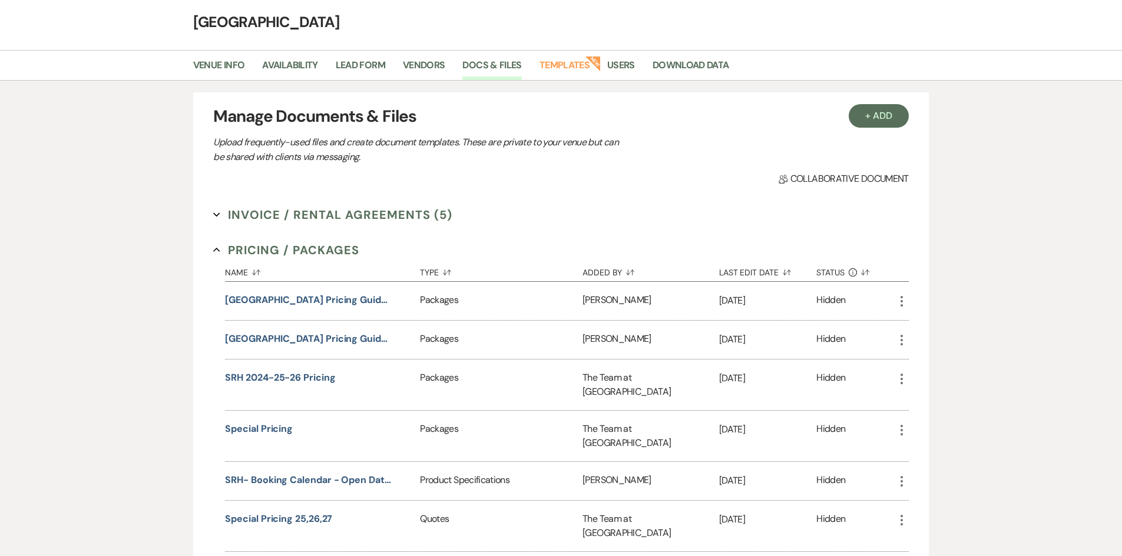
scroll to position [118, 0]
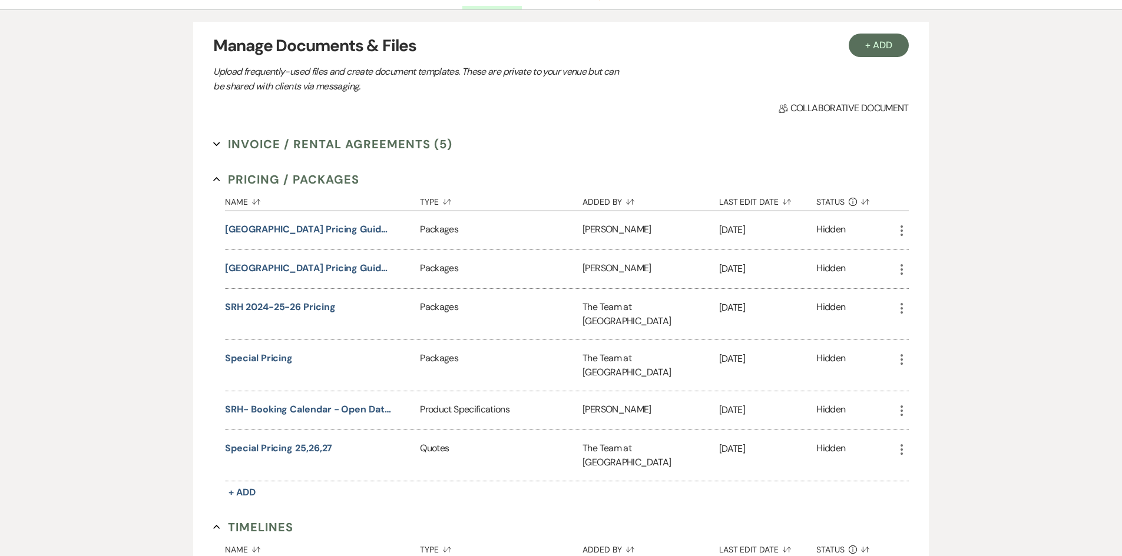
click at [214, 142] on icon "Expand" at bounding box center [216, 144] width 7 height 7
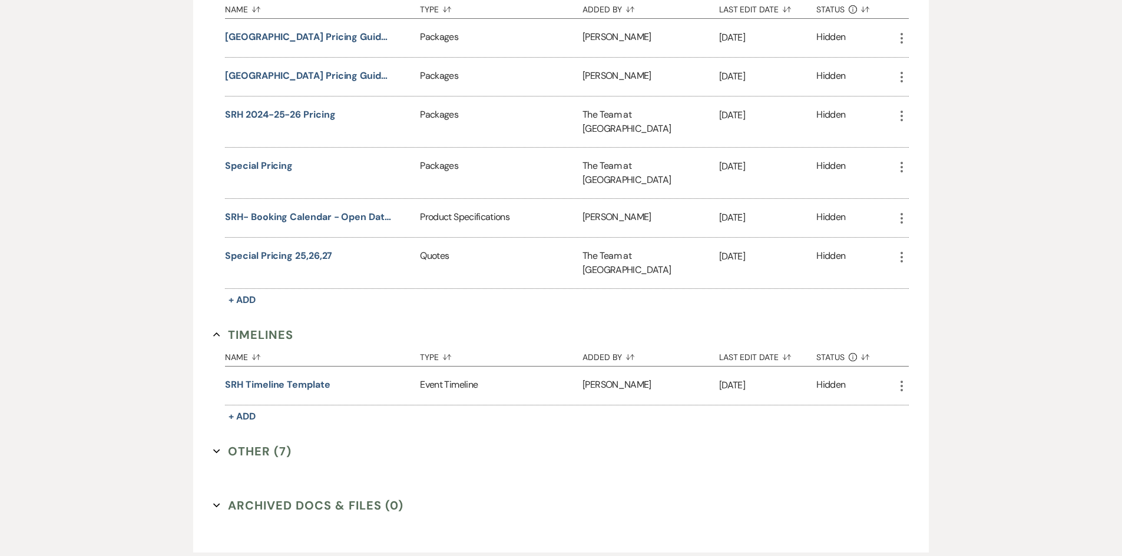
scroll to position [606, 0]
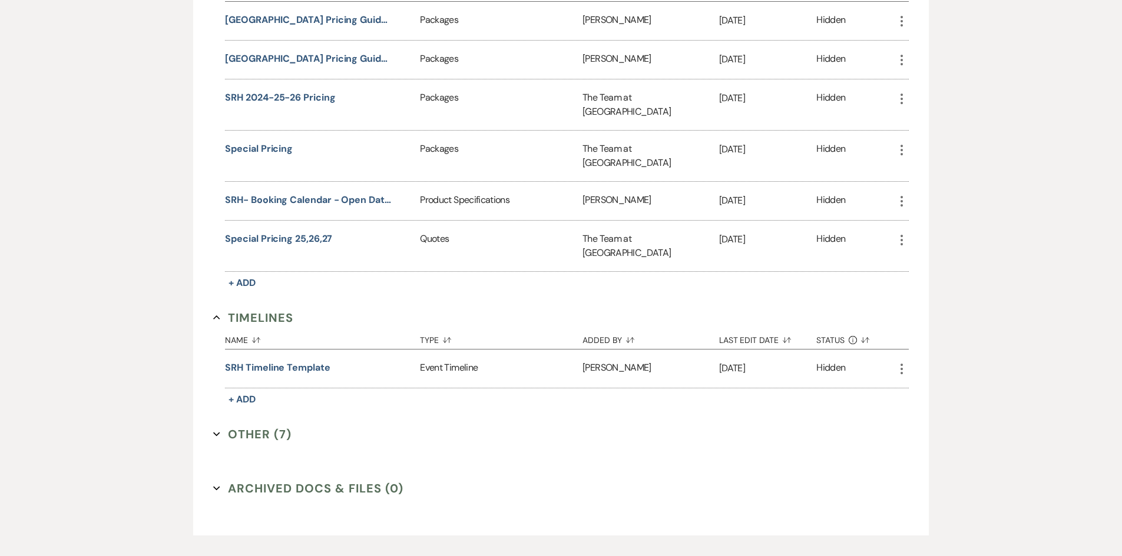
click at [221, 426] on button "Other (7) Expand" at bounding box center [252, 435] width 78 height 18
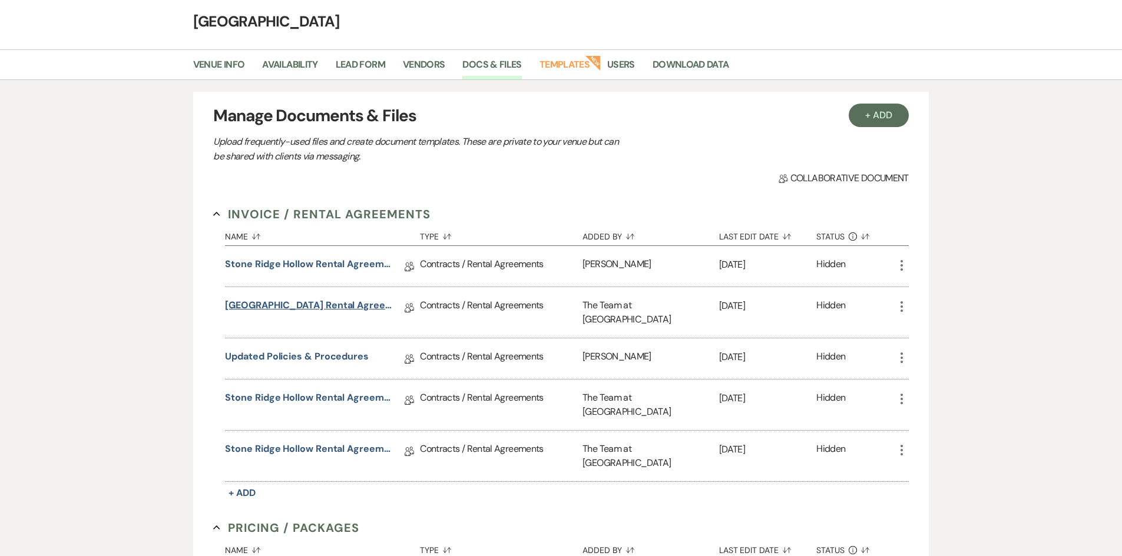
scroll to position [0, 0]
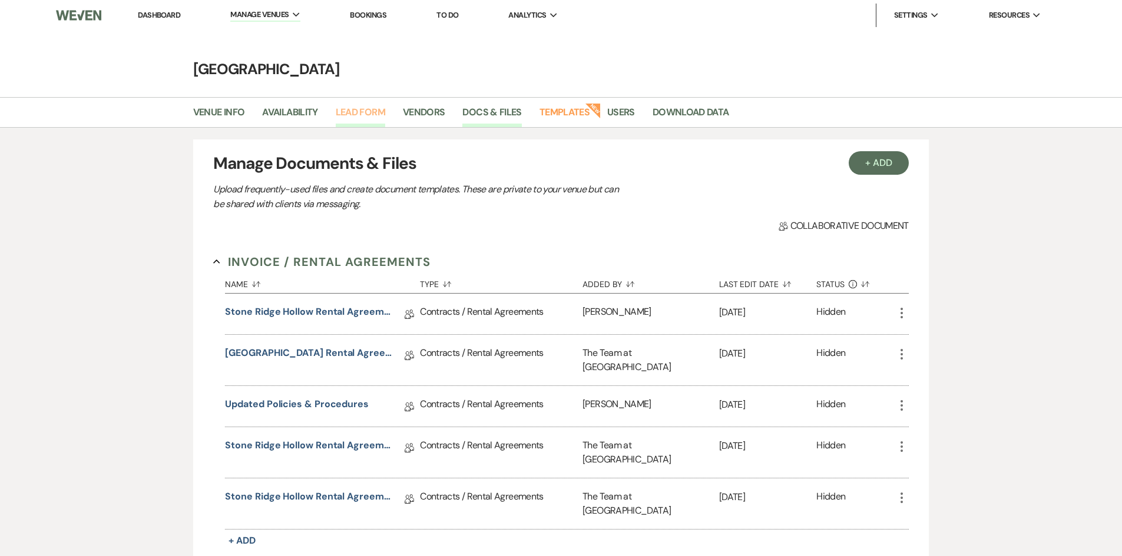
click at [371, 107] on link "Lead Form" at bounding box center [360, 116] width 49 height 22
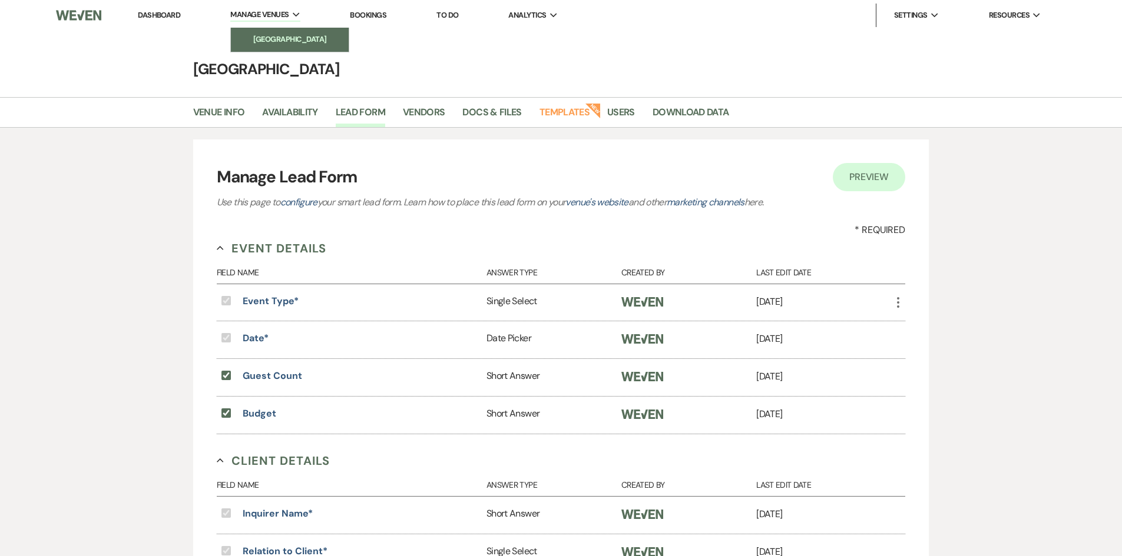
click at [280, 38] on li "[GEOGRAPHIC_DATA]" at bounding box center [290, 40] width 106 height 12
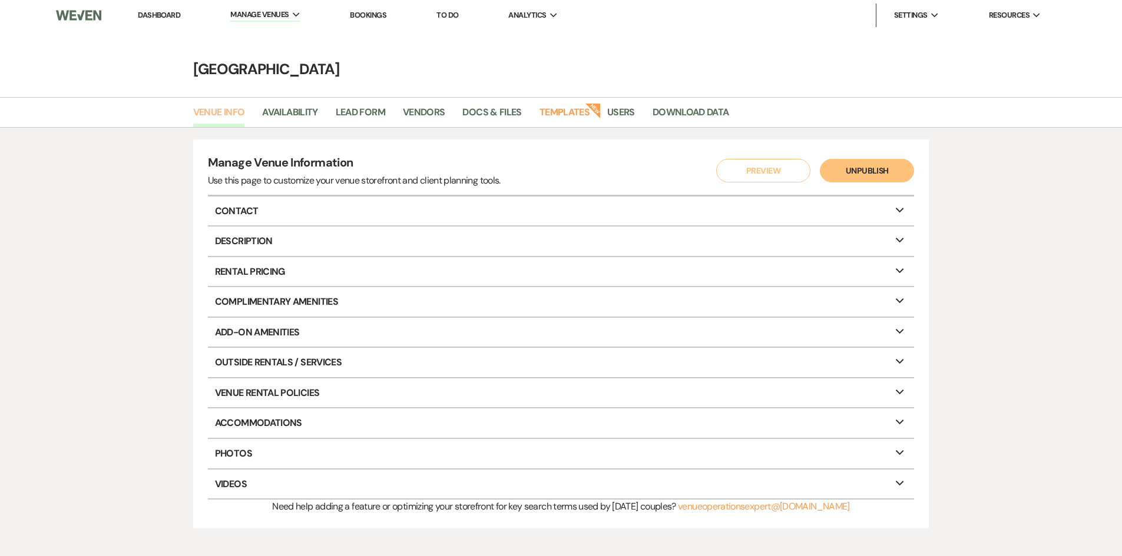
click at [212, 114] on link "Venue Info" at bounding box center [219, 116] width 52 height 22
click at [215, 110] on link "Venue Info" at bounding box center [219, 116] width 52 height 22
click at [309, 105] on link "Availability" at bounding box center [289, 116] width 55 height 22
select select "3"
select select "2026"
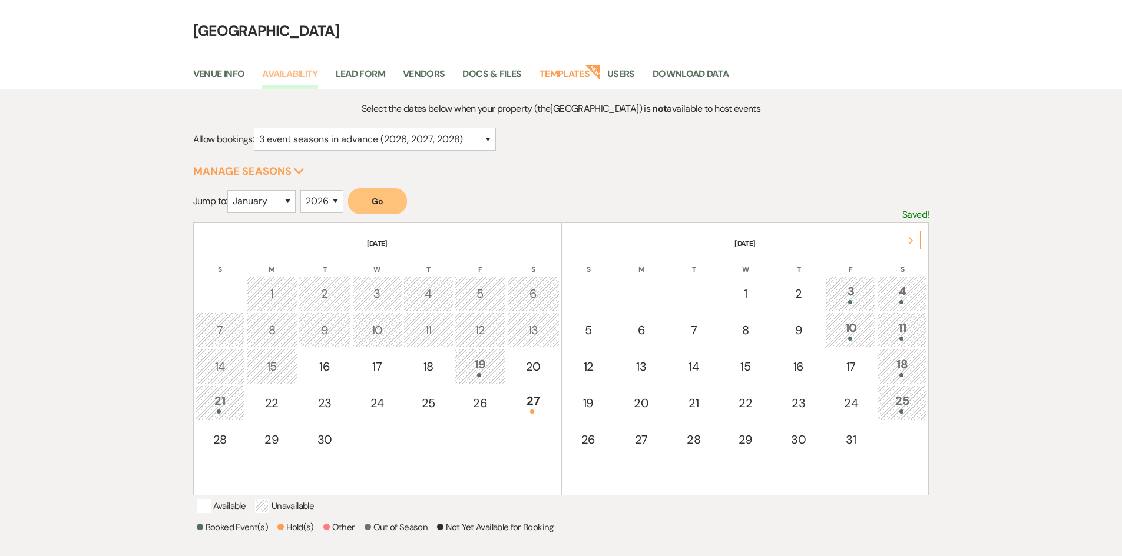
scroll to position [59, 0]
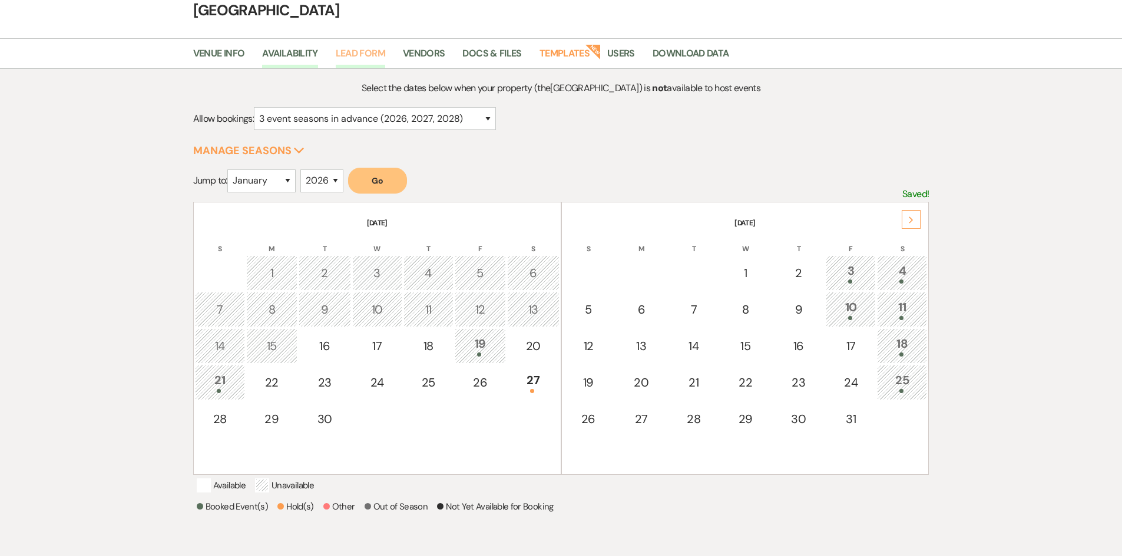
click at [371, 51] on link "Lead Form" at bounding box center [360, 57] width 49 height 22
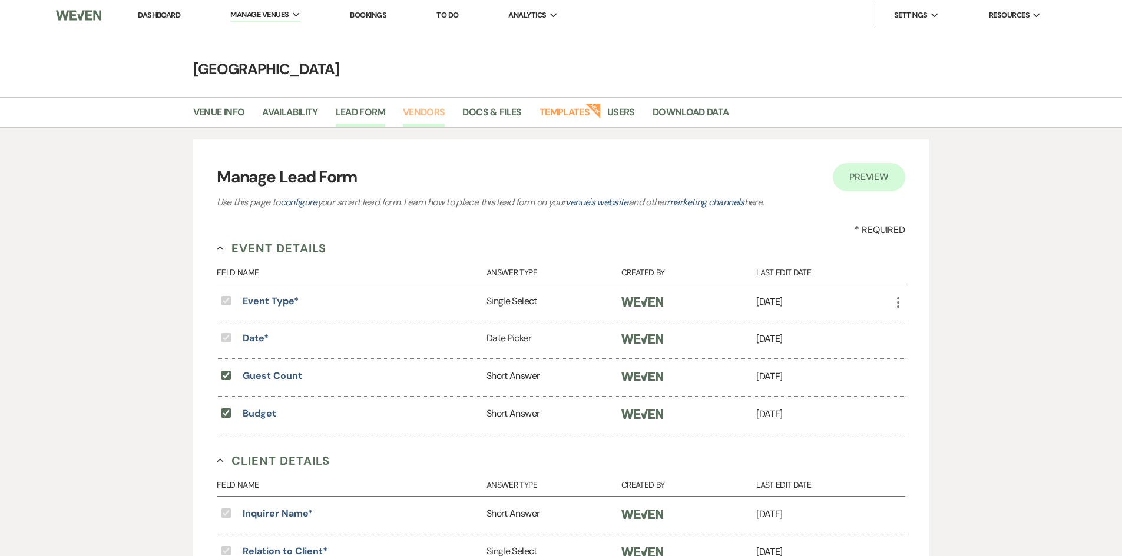
click at [426, 110] on link "Vendors" at bounding box center [424, 116] width 42 height 22
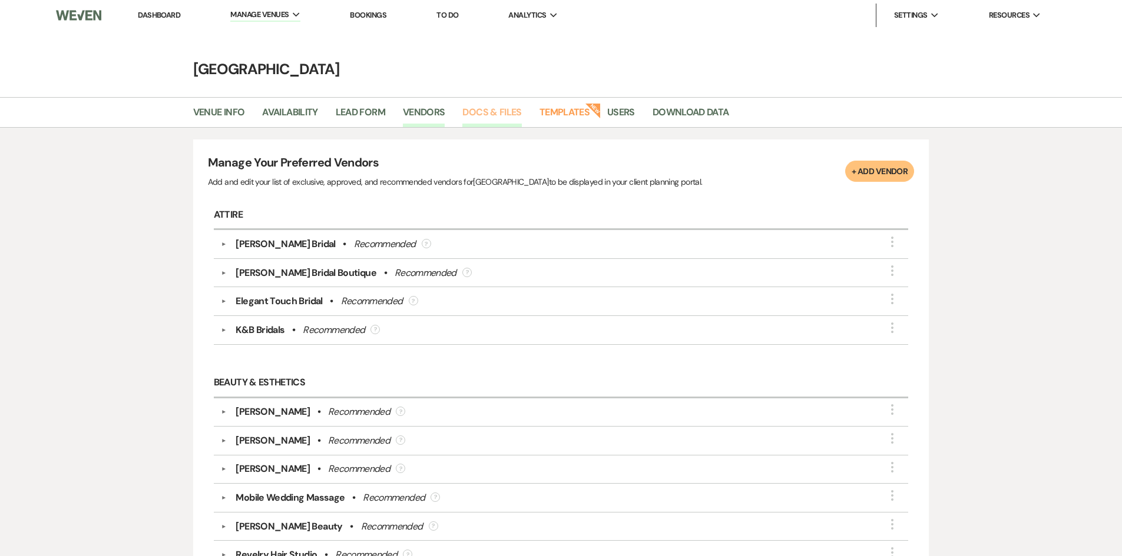
click at [483, 111] on link "Docs & Files" at bounding box center [491, 116] width 59 height 22
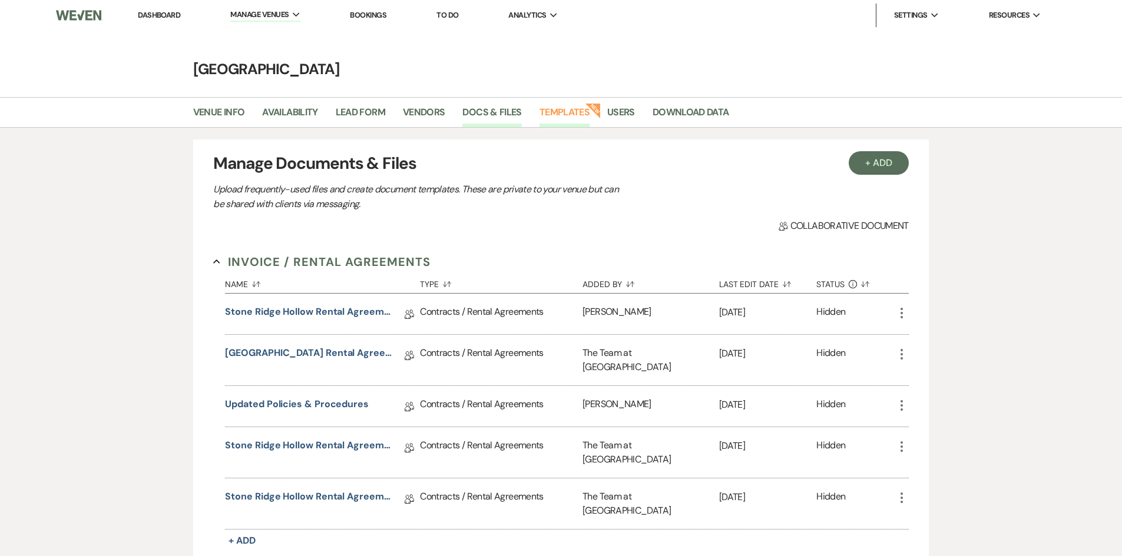
click at [563, 107] on link "Templates" at bounding box center [564, 116] width 50 height 22
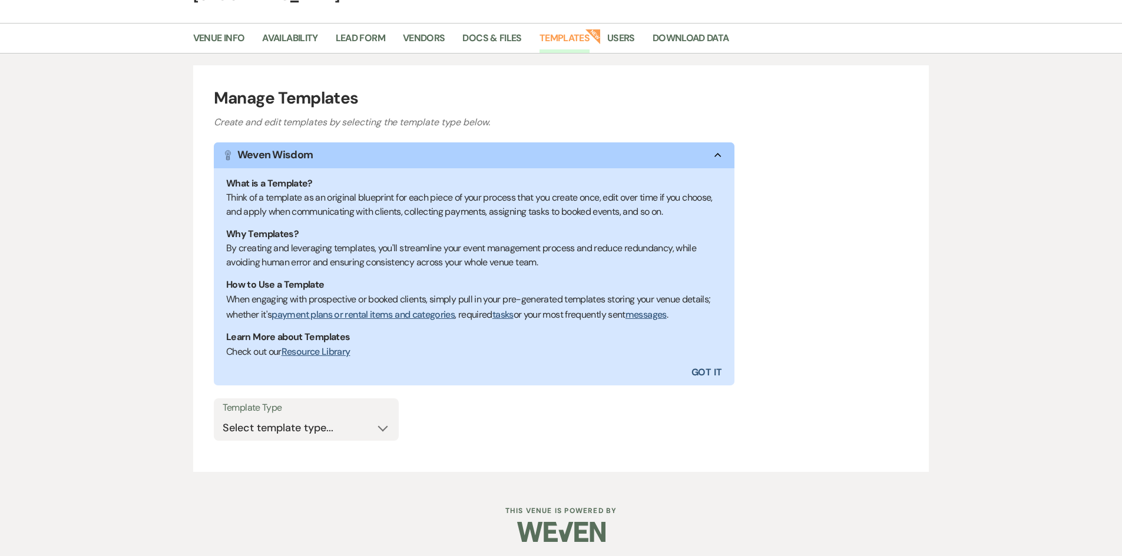
scroll to position [78, 0]
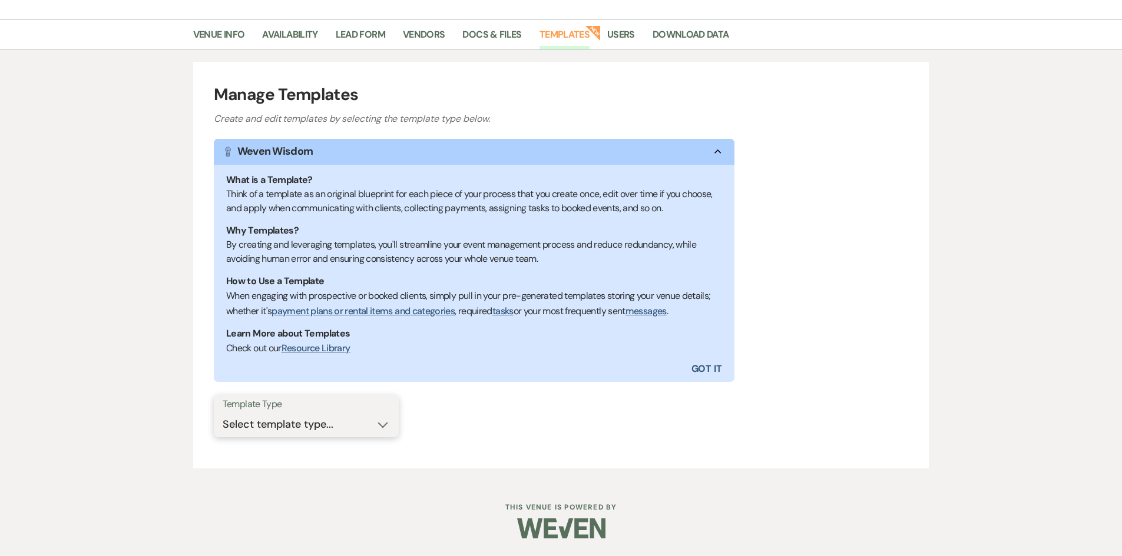
click at [380, 421] on select "Select template type... Task List Message Templates Payment Plan Inventory Item…" at bounding box center [306, 424] width 167 height 23
select select "Message Templates"
click at [223, 413] on select "Select template type... Task List Message Templates Payment Plan Inventory Item…" at bounding box center [306, 424] width 167 height 23
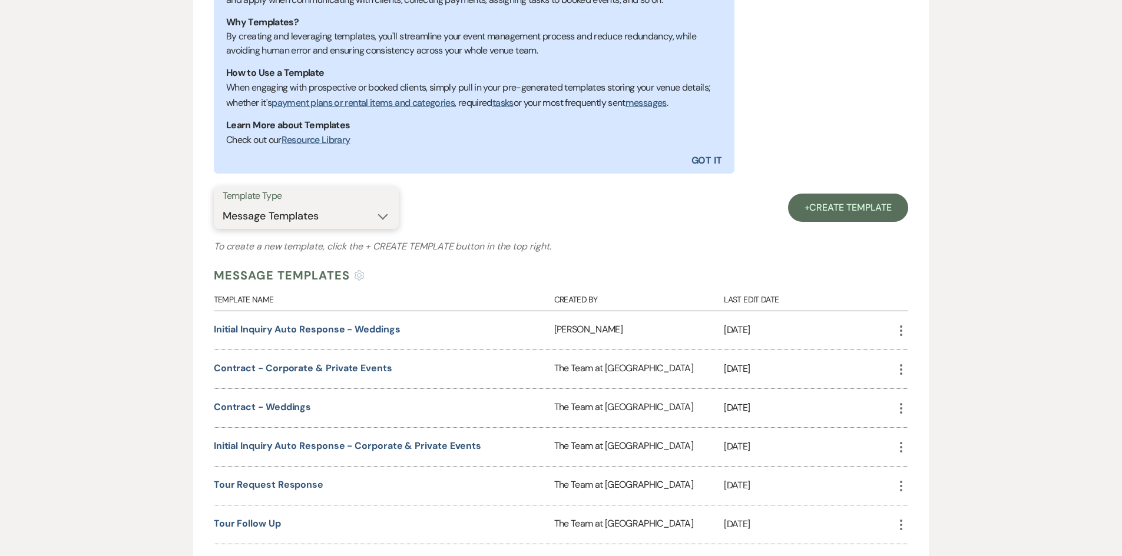
scroll to position [372, 0]
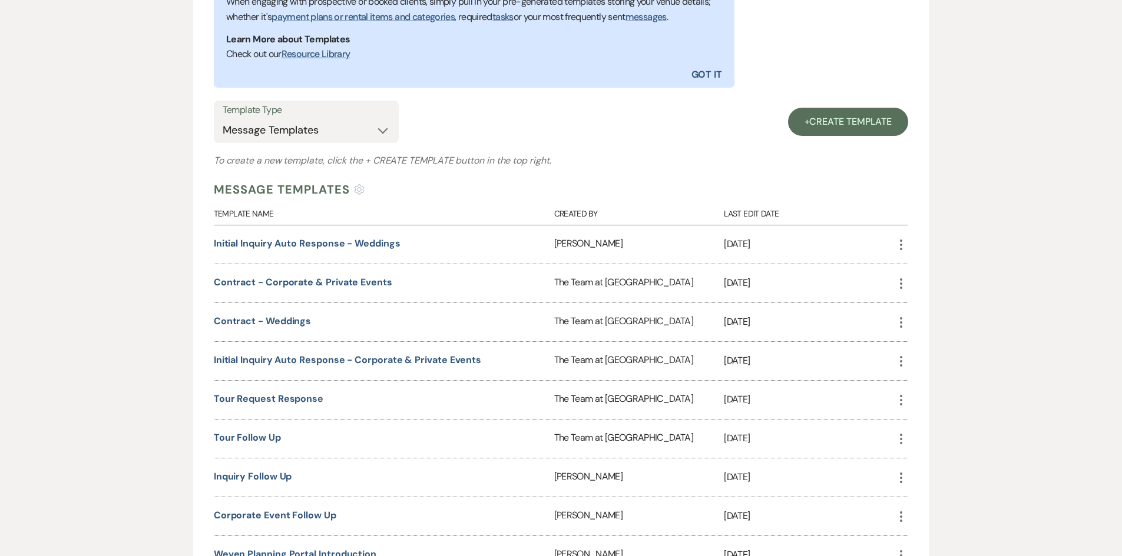
click at [900, 242] on icon "More" at bounding box center [901, 245] width 14 height 14
click at [919, 266] on link "Pencil Edit" at bounding box center [929, 268] width 70 height 20
select select "initialInquiry"
select select "on"
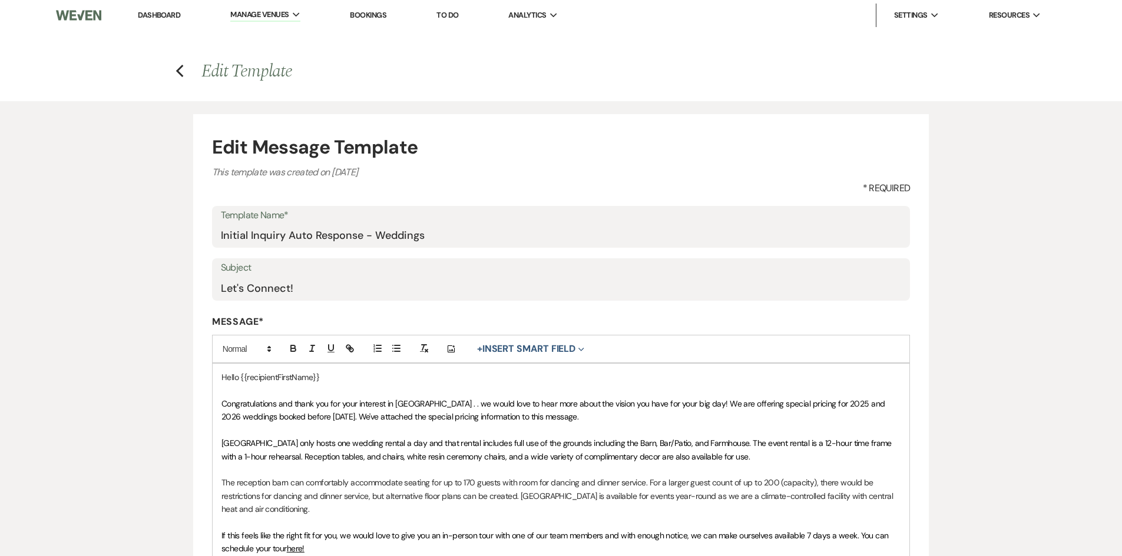
click at [351, 419] on span "Congratulations and thank you for your interest in [GEOGRAPHIC_DATA] . . we wou…" at bounding box center [553, 411] width 665 height 24
click at [855, 407] on span "Congratulations and thank you for your interest in [GEOGRAPHIC_DATA] . . we wou…" at bounding box center [553, 411] width 665 height 24
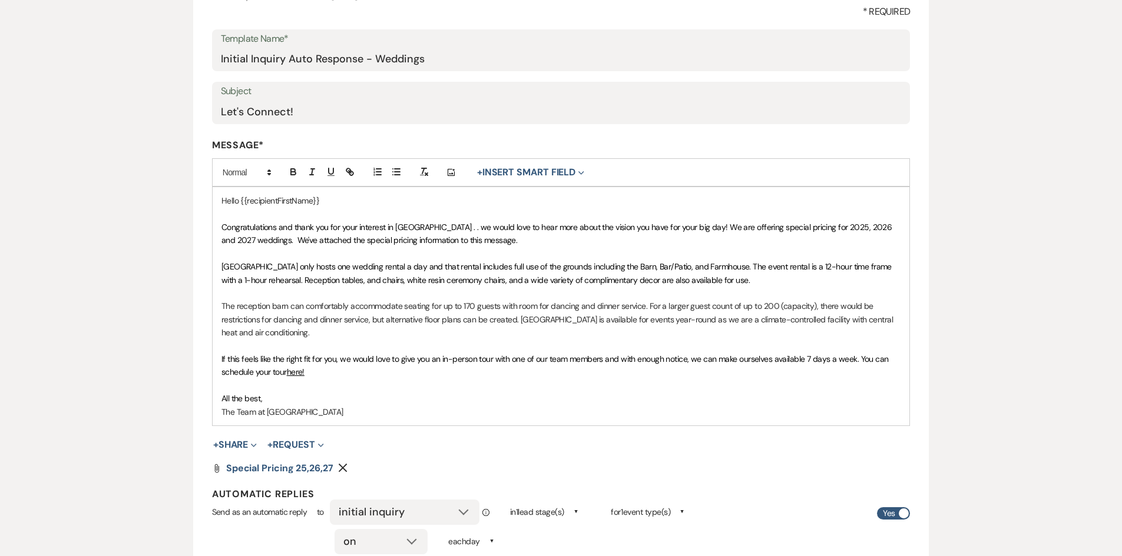
scroll to position [235, 0]
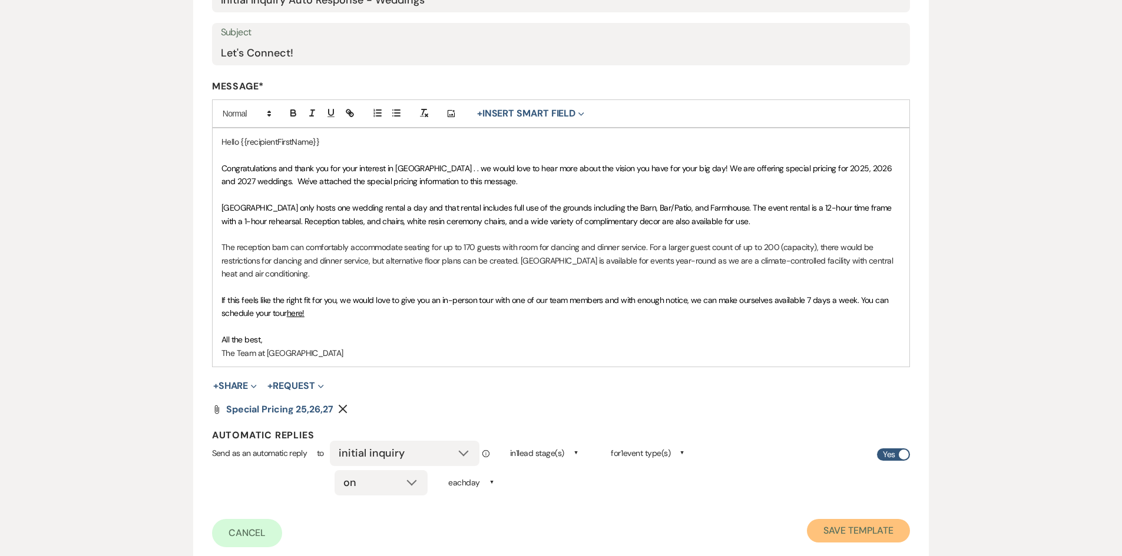
click at [873, 529] on button "Save Template" at bounding box center [858, 531] width 103 height 24
select select "Message Templates"
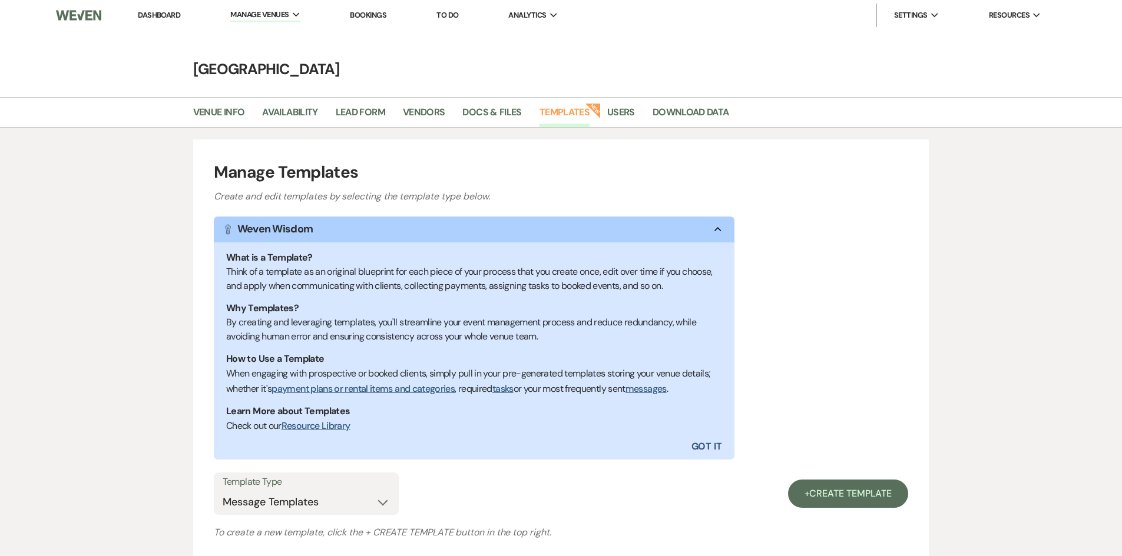
click at [163, 11] on link "Dashboard" at bounding box center [159, 15] width 42 height 10
